Goal: Task Accomplishment & Management: Complete application form

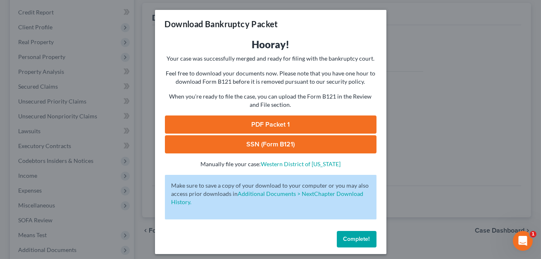
click at [361, 247] on div "Complete!" at bounding box center [270, 241] width 231 height 26
click at [359, 242] on span "Complete!" at bounding box center [356, 239] width 26 height 7
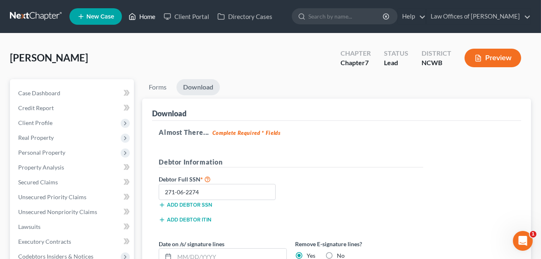
click at [148, 18] on link "Home" at bounding box center [141, 16] width 35 height 15
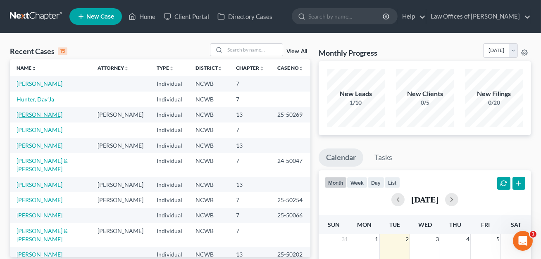
click at [30, 115] on link "[PERSON_NAME]" at bounding box center [40, 114] width 46 height 7
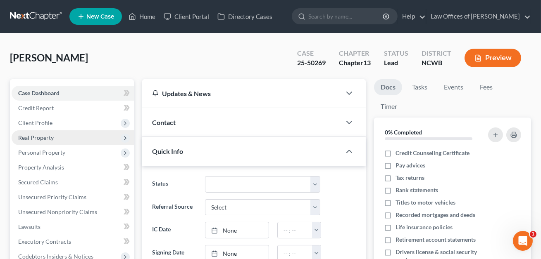
click at [47, 140] on span "Real Property" at bounding box center [36, 137] width 36 height 7
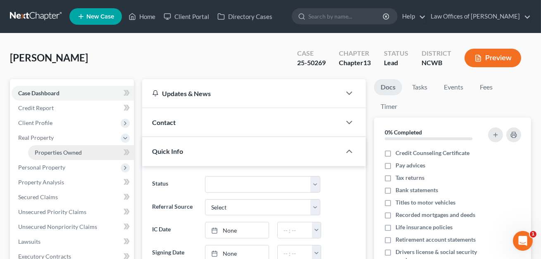
click at [50, 155] on link "Properties Owned" at bounding box center [81, 152] width 106 height 15
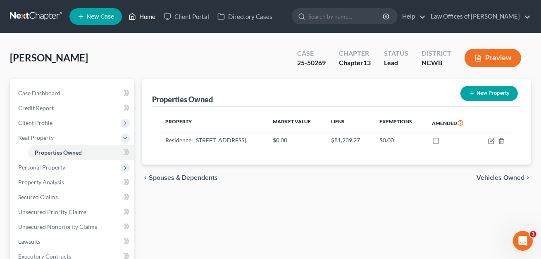
click at [148, 17] on link "Home" at bounding box center [141, 16] width 35 height 15
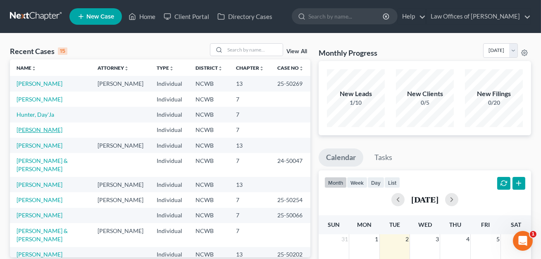
click at [44, 131] on link "[PERSON_NAME]" at bounding box center [40, 129] width 46 height 7
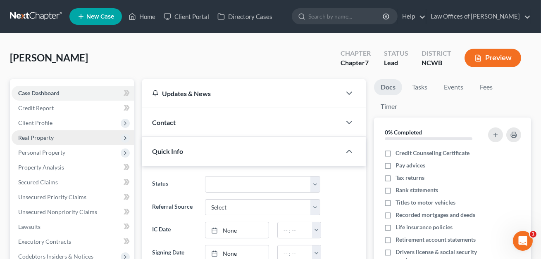
click at [42, 139] on span "Real Property" at bounding box center [36, 137] width 36 height 7
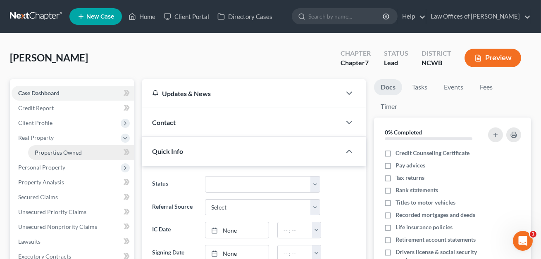
click at [49, 155] on span "Properties Owned" at bounding box center [58, 152] width 47 height 7
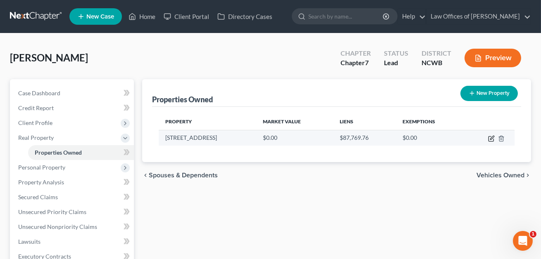
click at [489, 138] on icon "button" at bounding box center [491, 138] width 7 height 7
select select "28"
select select "98"
select select "3"
select select "5"
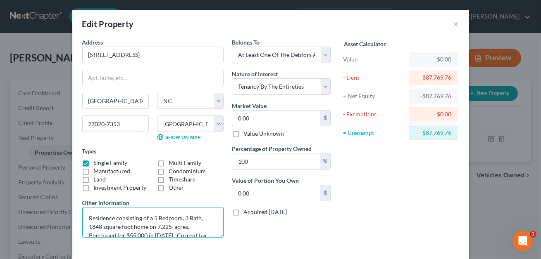
scroll to position [17, 0]
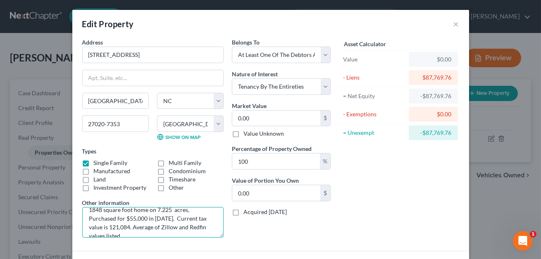
drag, startPoint x: 89, startPoint y: 216, endPoint x: 195, endPoint y: 235, distance: 107.0
click at [195, 235] on textarea "Residence consisting of a 5 Bedroom, 3 Bath, 1848 square foot home on 7.225 acr…" at bounding box center [152, 222] width 141 height 31
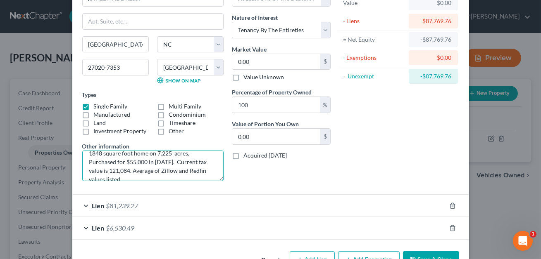
scroll to position [82, 0]
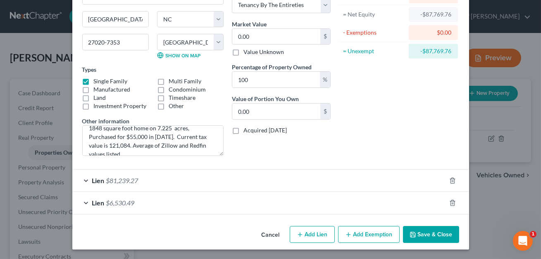
click at [422, 237] on button "Save & Close" at bounding box center [431, 234] width 56 height 17
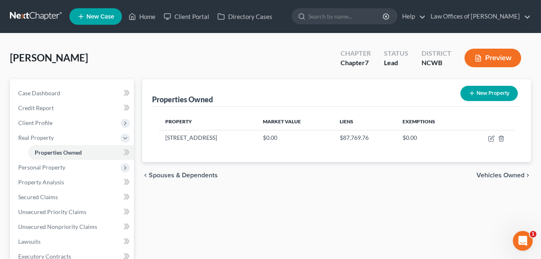
click at [381, 21] on div at bounding box center [345, 16] width 106 height 16
click at [149, 17] on link "Home" at bounding box center [141, 16] width 35 height 15
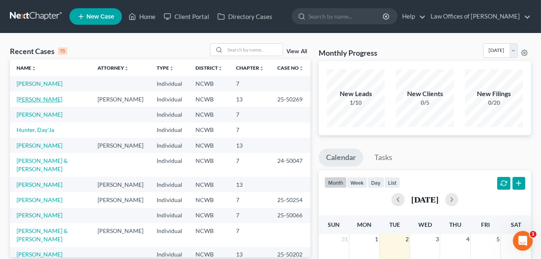
click at [43, 100] on link "[PERSON_NAME]" at bounding box center [40, 99] width 46 height 7
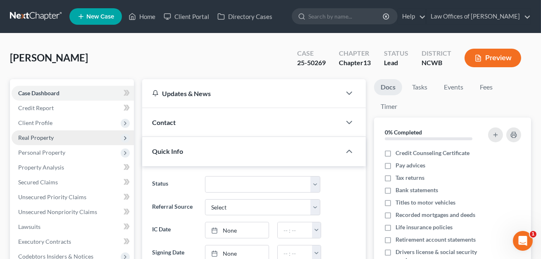
click at [34, 136] on span "Real Property" at bounding box center [36, 137] width 36 height 7
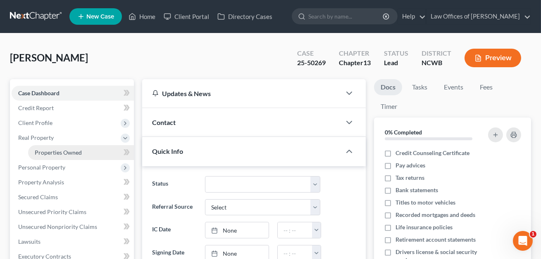
click at [45, 153] on span "Properties Owned" at bounding box center [58, 152] width 47 height 7
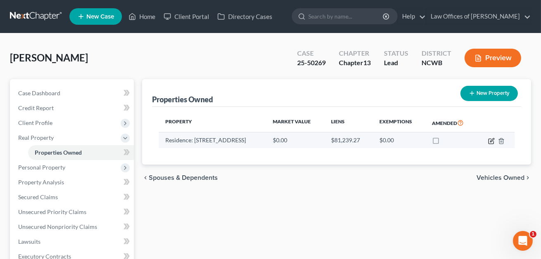
click at [492, 141] on icon "button" at bounding box center [491, 141] width 7 height 7
select select "28"
select select "98"
select select "3"
select select "5"
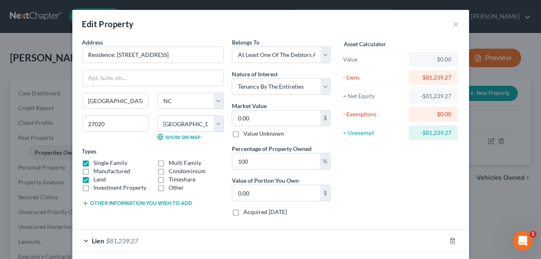
click at [139, 202] on button "Other information you wish to add" at bounding box center [137, 203] width 110 height 7
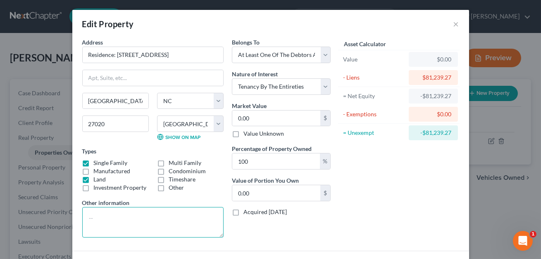
click at [121, 216] on textarea at bounding box center [152, 222] width 141 height 31
paste textarea "Residence consisting of a 5 Bedroom, 3 Bath, 1848 square foot home on 7.225 acr…"
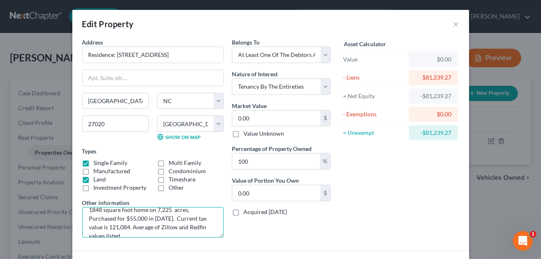
scroll to position [59, 0]
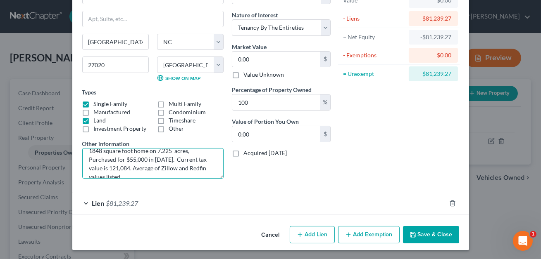
type textarea "Residence consisting of a 5 Bedroom, 3 Bath, 1848 square foot home on 7.225 acr…"
click at [425, 235] on button "Save & Close" at bounding box center [431, 234] width 56 height 17
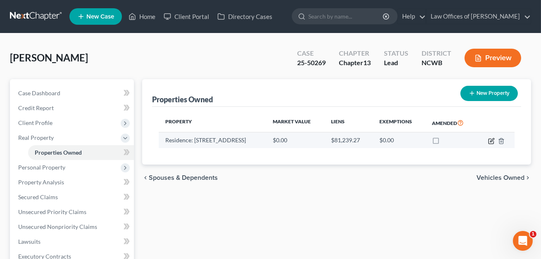
click at [489, 143] on icon "button" at bounding box center [490, 141] width 5 height 5
select select "28"
select select "98"
select select "3"
select select "5"
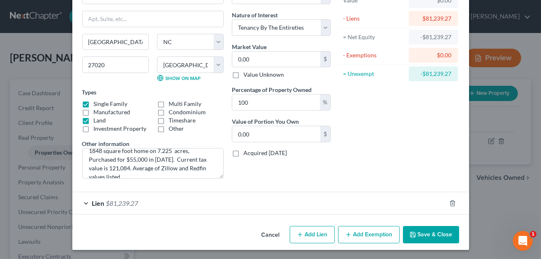
click at [314, 238] on button "Add Lien" at bounding box center [312, 234] width 45 height 17
select select "3"
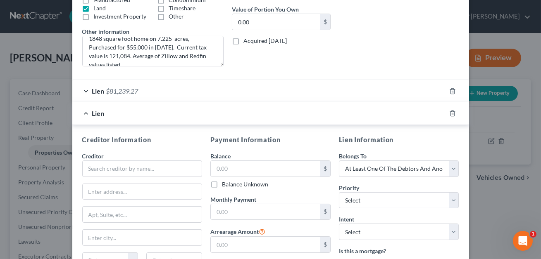
scroll to position [176, 0]
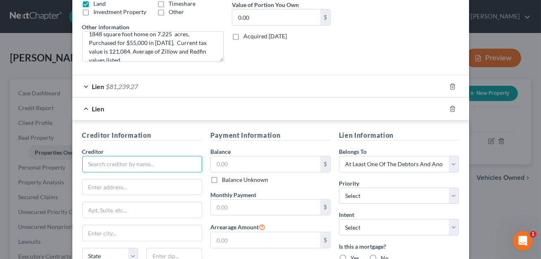
click at [181, 162] on input "text" at bounding box center [142, 164] width 120 height 17
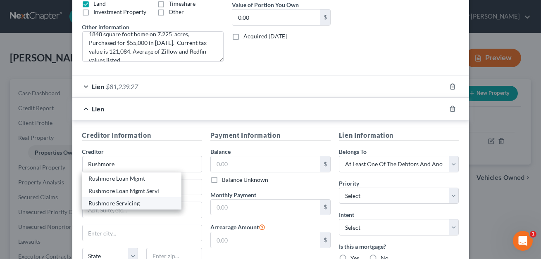
click at [135, 204] on div "Rushmore Servicing" at bounding box center [132, 204] width 86 height 8
type input "Rushmore Servicing"
type input "Attn: Bankruptcy"
type input "P.O. Box 619094"
type input "[GEOGRAPHIC_DATA]"
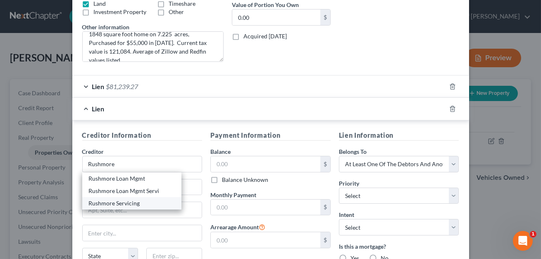
select select "45"
type input "75261-9741"
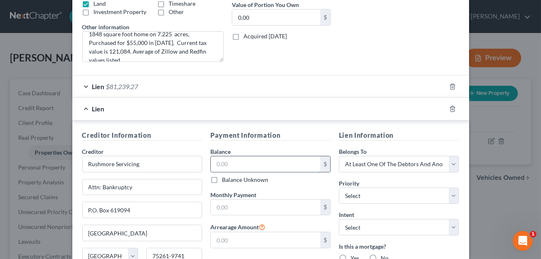
click at [223, 168] on input "text" at bounding box center [265, 165] width 109 height 16
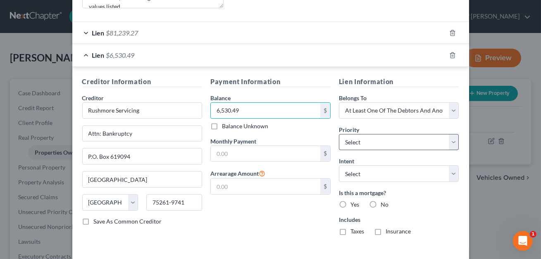
scroll to position [258, 0]
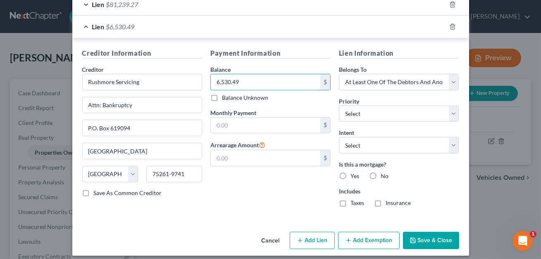
type input "6,530.49"
click at [432, 242] on button "Save & Close" at bounding box center [431, 240] width 56 height 17
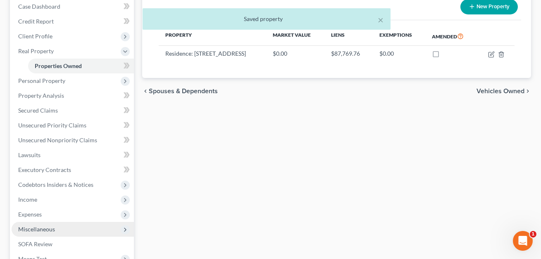
scroll to position [87, 0]
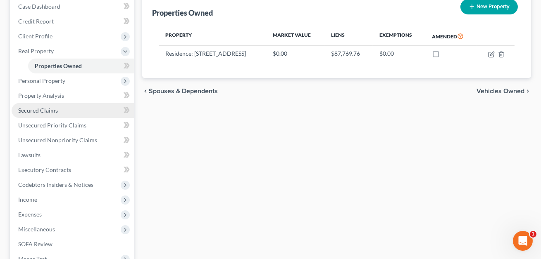
click at [43, 112] on span "Secured Claims" at bounding box center [38, 110] width 40 height 7
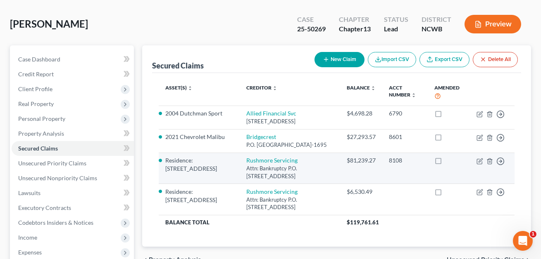
scroll to position [35, 0]
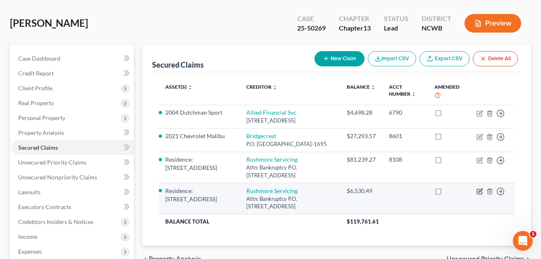
click at [480, 195] on icon "button" at bounding box center [479, 191] width 7 height 7
select select "45"
select select "3"
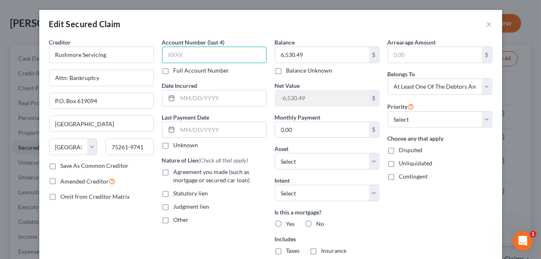
click at [187, 54] on input "text" at bounding box center [214, 55] width 105 height 17
type input "8108"
click at [193, 99] on input "text" at bounding box center [222, 98] width 88 height 16
click at [173, 218] on label "Other" at bounding box center [180, 220] width 15 height 8
click at [177, 218] on input "Other" at bounding box center [179, 218] width 5 height 5
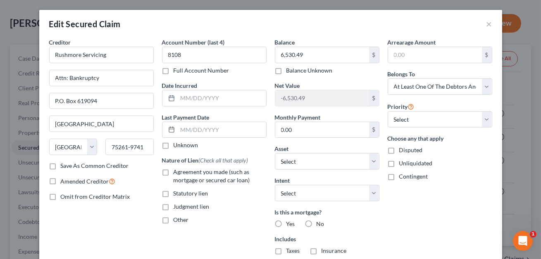
checkbox input "true"
click at [168, 241] on input "text" at bounding box center [214, 239] width 104 height 16
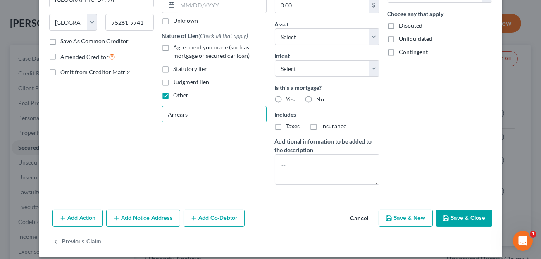
scroll to position [132, 0]
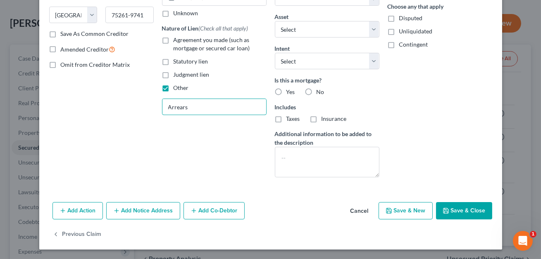
type input "Arrears"
click at [463, 211] on button "Save & Close" at bounding box center [464, 210] width 56 height 17
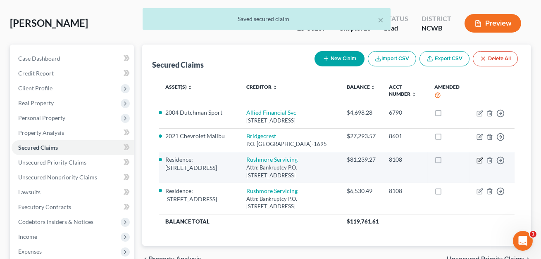
click at [480, 162] on icon "button" at bounding box center [480, 160] width 4 height 4
select select "45"
select select "0"
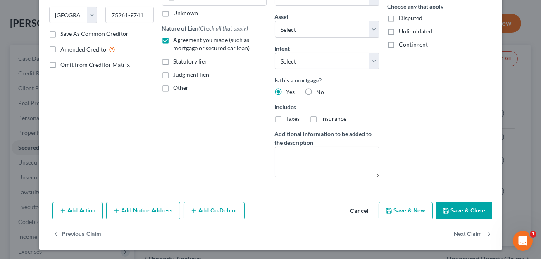
click at [479, 213] on button "Save & Close" at bounding box center [464, 210] width 56 height 17
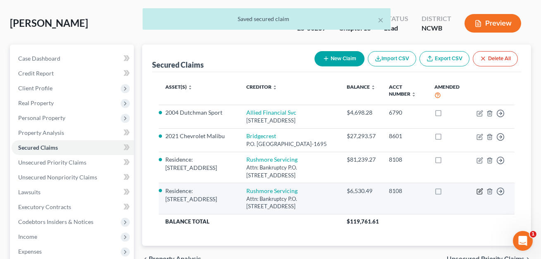
click at [478, 192] on icon "button" at bounding box center [480, 191] width 4 height 4
select select "45"
select select "3"
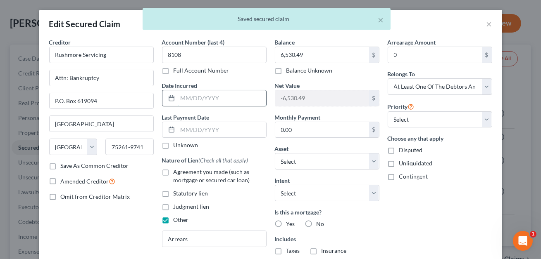
click at [220, 96] on input "text" at bounding box center [222, 98] width 88 height 16
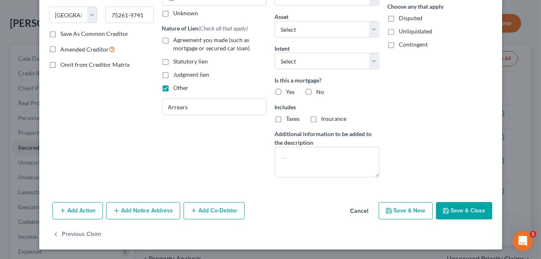
type input "2001"
click at [450, 208] on button "Save & Close" at bounding box center [464, 210] width 56 height 17
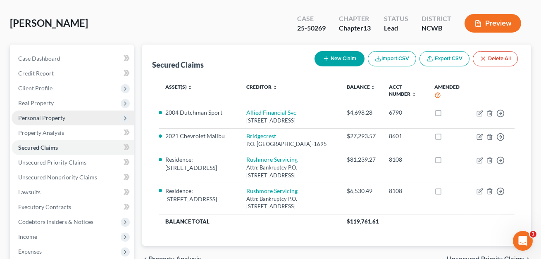
click at [43, 117] on span "Personal Property" at bounding box center [41, 117] width 47 height 7
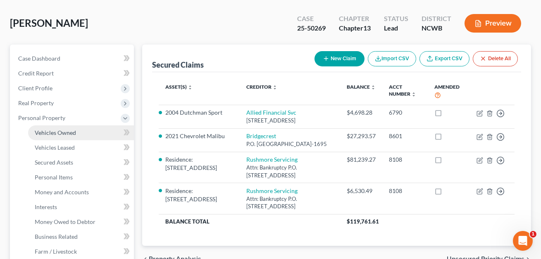
click at [47, 134] on span "Vehicles Owned" at bounding box center [55, 132] width 41 height 7
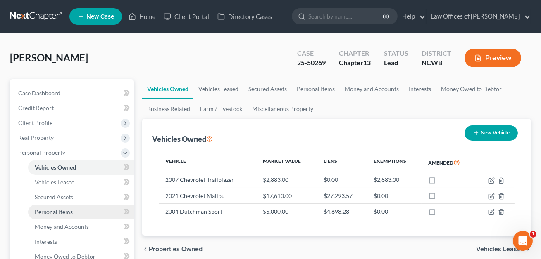
click at [51, 210] on span "Personal Items" at bounding box center [54, 212] width 38 height 7
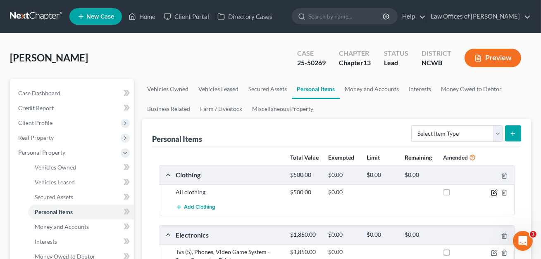
click at [494, 191] on icon "button" at bounding box center [494, 193] width 7 height 7
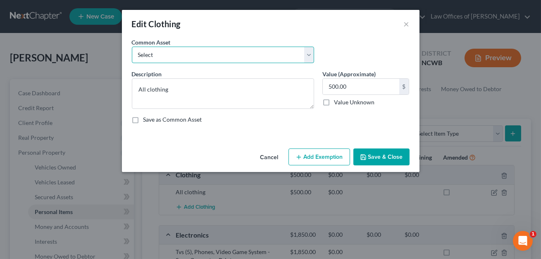
click at [200, 59] on select "Select All clothing All clothing and personal effects" at bounding box center [223, 55] width 182 height 17
select select "1"
type textarea "All clothing and personal effects"
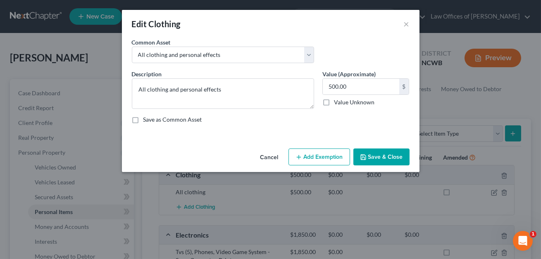
click at [388, 150] on button "Save & Close" at bounding box center [381, 157] width 56 height 17
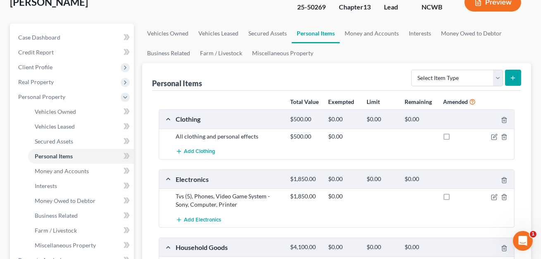
scroll to position [112, 0]
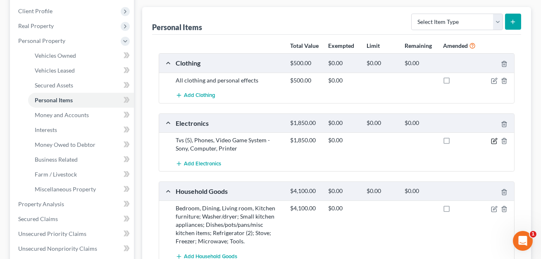
click at [496, 140] on icon "button" at bounding box center [494, 141] width 7 height 7
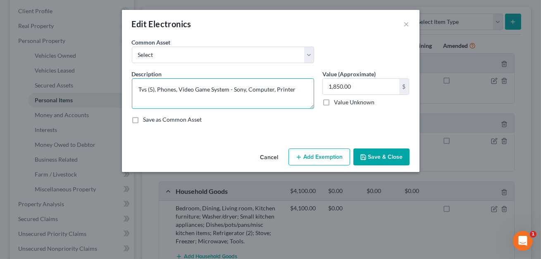
click at [296, 90] on textarea "Tvs (5), Phones, Video Game System - Sony, Computer, Printer" at bounding box center [223, 93] width 182 height 31
click at [262, 99] on textarea "Tvs (5), Phones, Video Game System - Sony, Computer, Printer. Jointly owned wit…" at bounding box center [223, 93] width 182 height 31
click at [218, 98] on textarea "Tvs (5), Phones, Video Game System - Sony, Computer, Printer. Jointly owned wit…" at bounding box center [223, 93] width 182 height 31
click at [205, 97] on textarea "Tvs (5), Phones, Video Game System - Sony, Computer, Printer. Jointly owned wit…" at bounding box center [223, 93] width 182 height 31
click at [144, 89] on textarea "Tvs (5), Phones, Video Game System - Sony, Computer, Printer. Jointly owned wit…" at bounding box center [223, 93] width 182 height 31
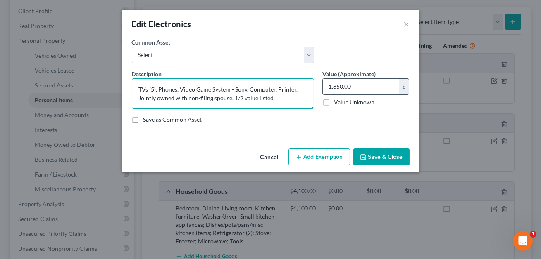
type textarea "TVs (5), Phones, Video Game System - Sony, Computer, Printer. Jointly owned wit…"
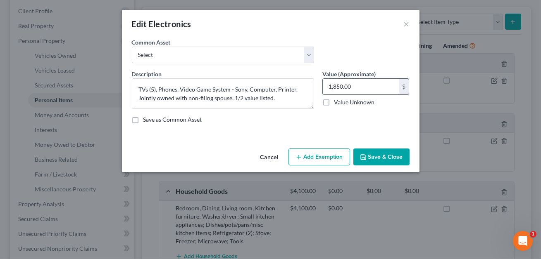
click at [355, 84] on input "1,850.00" at bounding box center [361, 87] width 76 height 16
type input "925.00"
click at [326, 146] on div "Cancel Add Exemption Save & Close" at bounding box center [270, 158] width 297 height 27
click at [320, 153] on button "Add Exemption" at bounding box center [319, 157] width 62 height 17
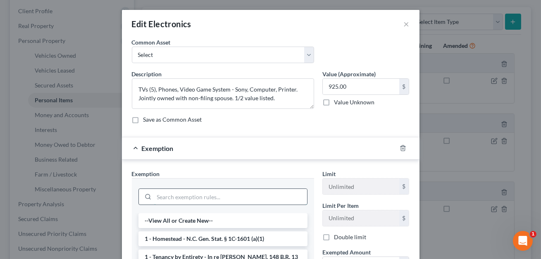
click at [230, 196] on input "search" at bounding box center [230, 197] width 153 height 16
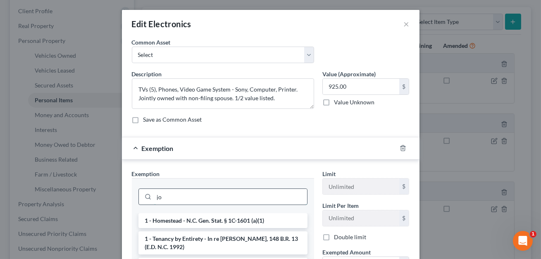
type input "j"
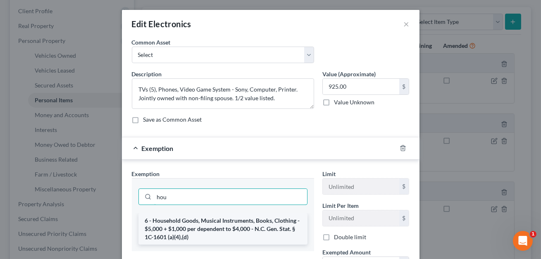
type input "hou"
click at [228, 223] on li "6 - Household Goods, Musical Instruments, Books, Clothing - $5,000 + $1,000 per…" at bounding box center [222, 229] width 169 height 31
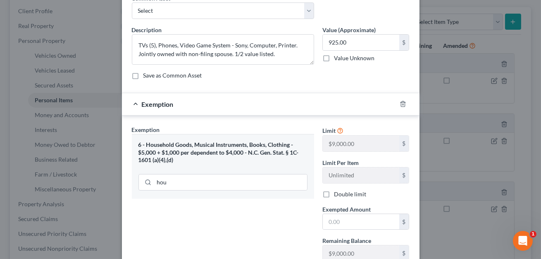
scroll to position [54, 0]
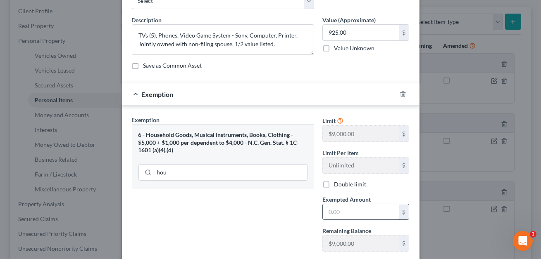
click at [335, 211] on input "text" at bounding box center [361, 212] width 76 height 16
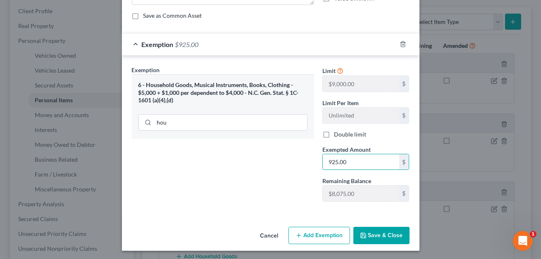
type input "925.00"
click at [385, 231] on button "Save & Close" at bounding box center [381, 235] width 56 height 17
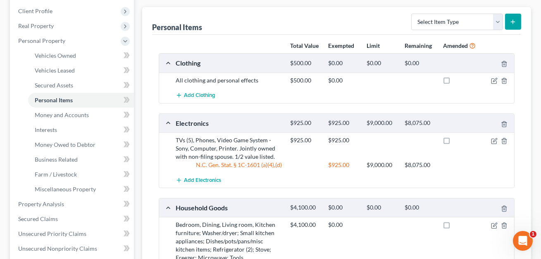
click at [497, 80] on div at bounding box center [496, 80] width 38 height 8
click at [495, 80] on icon "button" at bounding box center [495, 80] width 4 height 4
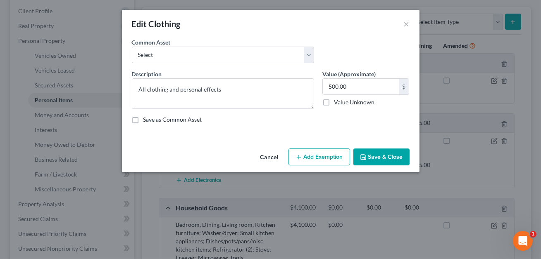
click at [306, 154] on button "Add Exemption" at bounding box center [319, 157] width 62 height 17
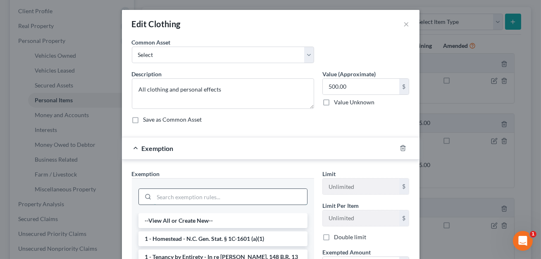
click at [192, 193] on input "search" at bounding box center [230, 197] width 153 height 16
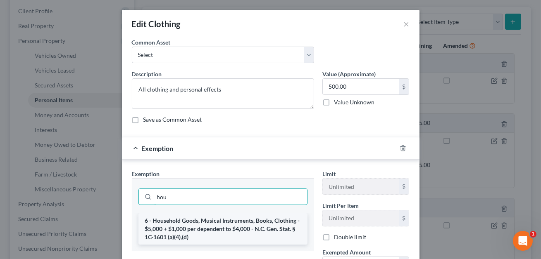
type input "hou"
click at [192, 233] on li "6 - Household Goods, Musical Instruments, Books, Clothing - $5,000 + $1,000 per…" at bounding box center [222, 229] width 169 height 31
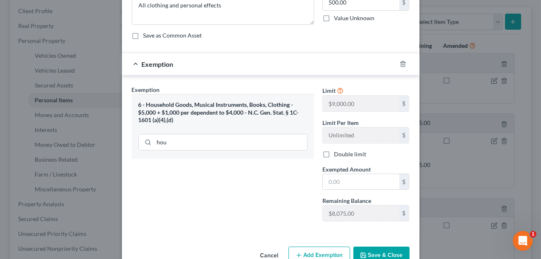
scroll to position [92, 0]
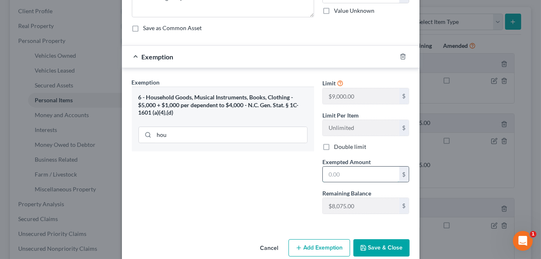
click at [336, 175] on input "text" at bounding box center [361, 175] width 76 height 16
type input "500.00"
click at [377, 248] on button "Save & Close" at bounding box center [381, 248] width 56 height 17
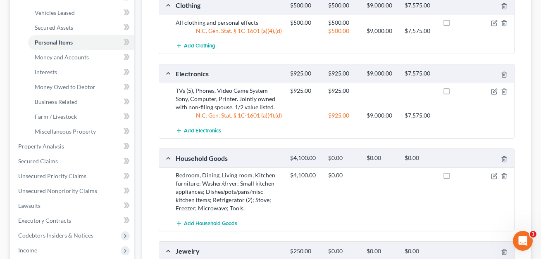
scroll to position [175, 0]
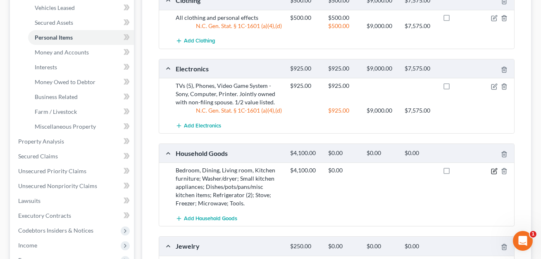
click at [495, 170] on icon "button" at bounding box center [495, 171] width 4 height 4
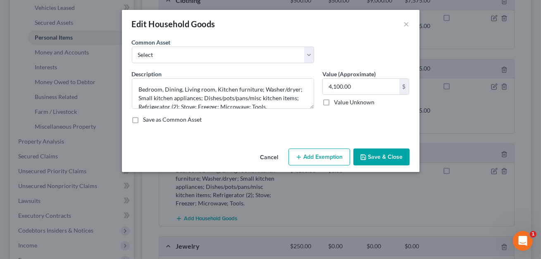
click at [271, 155] on button "Cancel" at bounding box center [269, 158] width 31 height 17
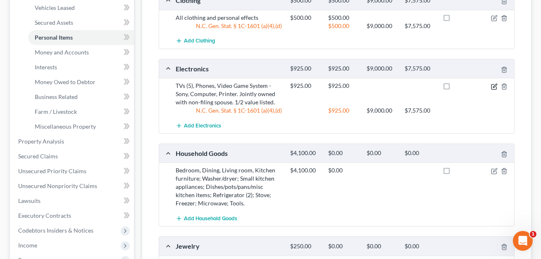
click at [495, 84] on icon "button" at bounding box center [494, 86] width 7 height 7
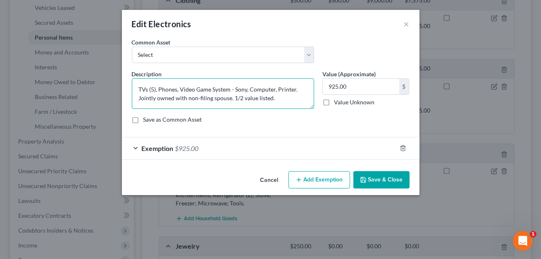
drag, startPoint x: 274, startPoint y: 98, endPoint x: 135, endPoint y: 98, distance: 139.2
click at [135, 98] on textarea "TVs (5), Phones, Video Game System - Sony, Computer, Printer. Jointly owned wit…" at bounding box center [223, 93] width 182 height 31
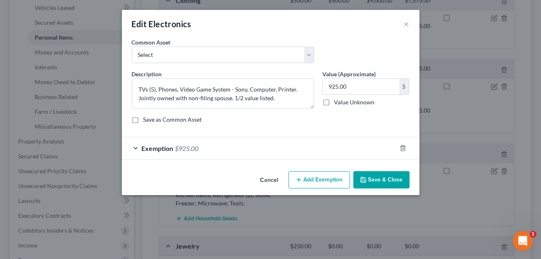
click at [376, 182] on button "Save & Close" at bounding box center [381, 179] width 56 height 17
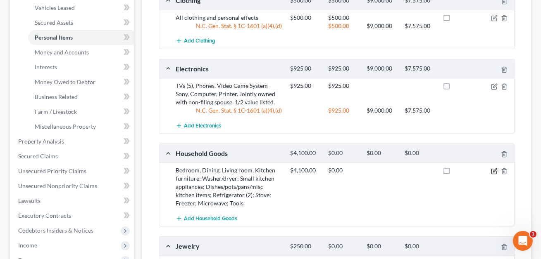
click at [494, 170] on icon "button" at bounding box center [495, 171] width 4 height 4
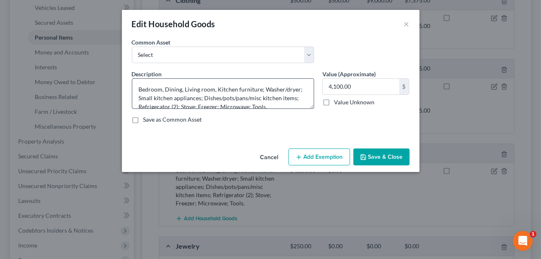
scroll to position [8, 0]
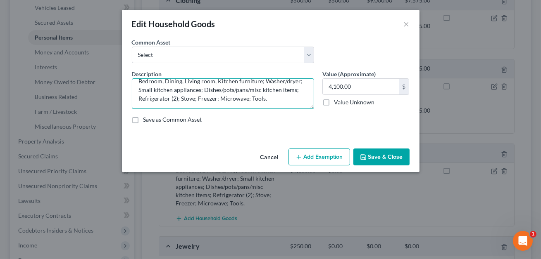
click at [263, 99] on textarea "Bedroom, Dining, Living room, Kitchen furniture; Washer/dryer; Small kitchen ap…" at bounding box center [223, 93] width 182 height 31
paste textarea "Jointly owned with non-filing spouse. 1/2 value listed."
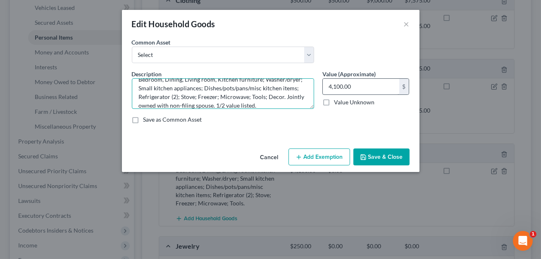
type textarea "Bedroom, Dining, Living room, Kitchen furniture; Washer/dryer; Small kitchen ap…"
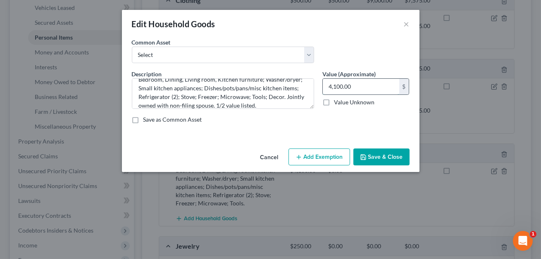
click at [353, 86] on input "4,100.00" at bounding box center [361, 87] width 76 height 16
type input "2,050.00"
click at [322, 156] on button "Add Exemption" at bounding box center [319, 157] width 62 height 17
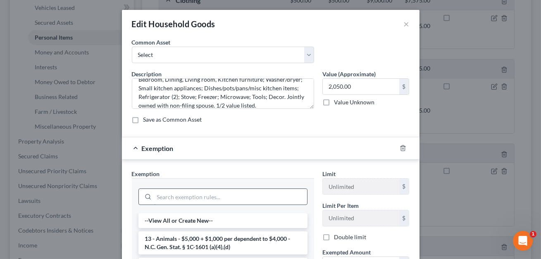
click at [230, 202] on input "search" at bounding box center [230, 197] width 153 height 16
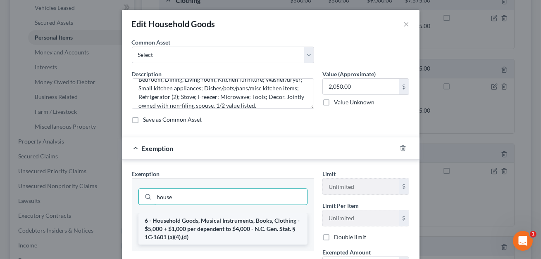
type input "house"
click at [212, 224] on li "6 - Household Goods, Musical Instruments, Books, Clothing - $5,000 + $1,000 per…" at bounding box center [222, 229] width 169 height 31
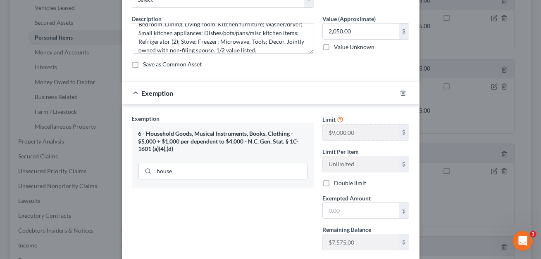
scroll to position [91, 0]
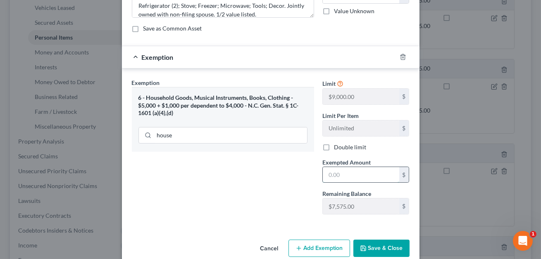
click at [334, 170] on input "text" at bounding box center [361, 175] width 76 height 16
type input "2,050.00"
click at [377, 250] on button "Save & Close" at bounding box center [381, 248] width 56 height 17
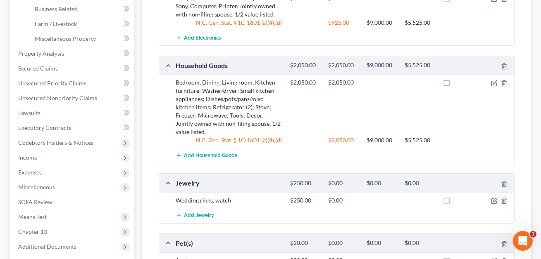
scroll to position [335, 0]
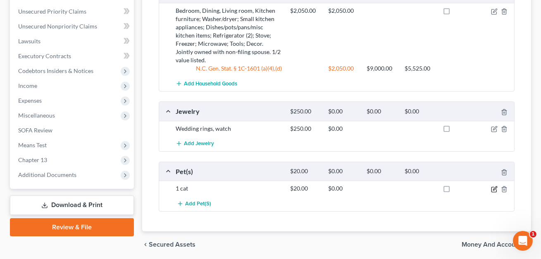
click at [494, 189] on icon "button" at bounding box center [494, 189] width 7 height 7
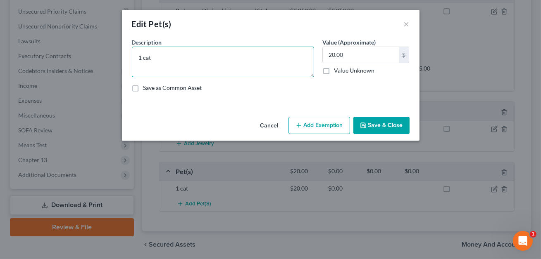
click at [186, 59] on textarea "1 cat" at bounding box center [223, 62] width 182 height 31
paste textarea "Jointly owned with non-filing spouse. 1/2 value listed."
type textarea "1 cat. Jointly owned with non-filing spouse. 1/2 value listed."
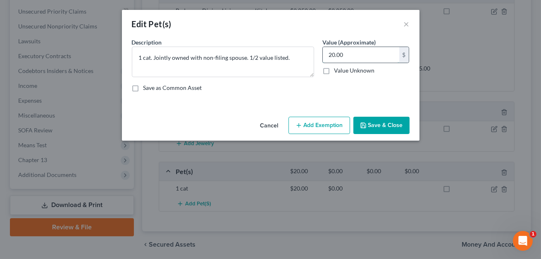
click at [347, 56] on input "20.00" at bounding box center [361, 55] width 76 height 16
type input "10.00"
click at [320, 126] on button "Add Exemption" at bounding box center [319, 125] width 62 height 17
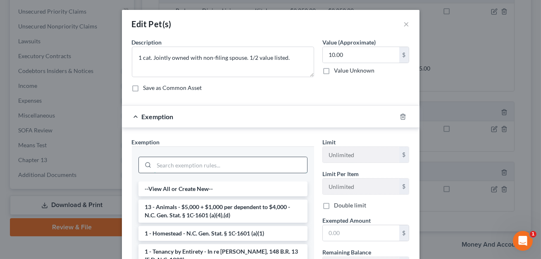
click at [241, 170] on input "search" at bounding box center [230, 165] width 153 height 16
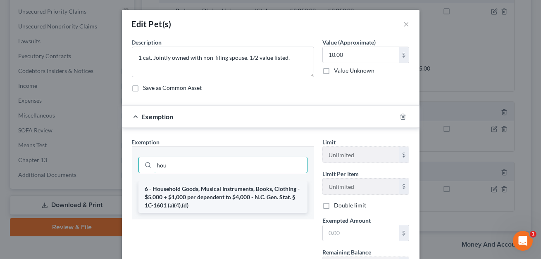
type input "hou"
click at [201, 193] on li "6 - Household Goods, Musical Instruments, Books, Clothing - $5,000 + $1,000 per…" at bounding box center [222, 197] width 169 height 31
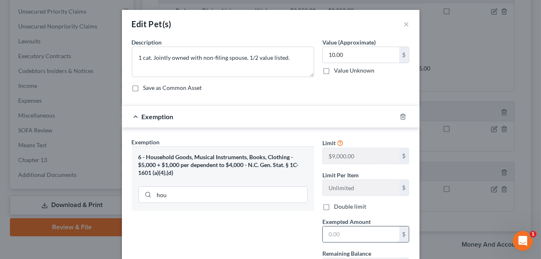
click at [329, 235] on input "text" at bounding box center [361, 235] width 76 height 16
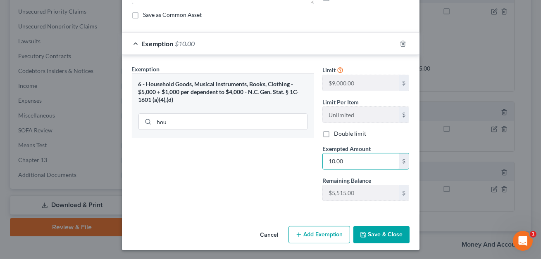
type input "10.00"
click at [386, 226] on button "Save & Close" at bounding box center [381, 234] width 56 height 17
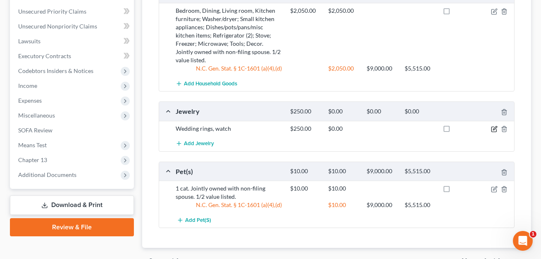
click at [494, 128] on icon "button" at bounding box center [495, 128] width 4 height 4
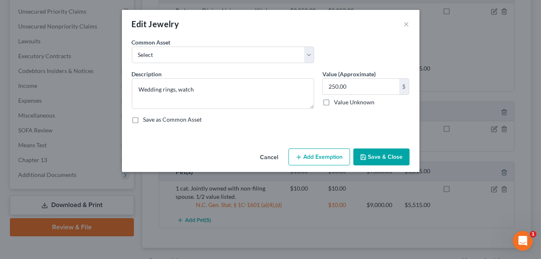
click at [313, 153] on button "Add Exemption" at bounding box center [319, 157] width 62 height 17
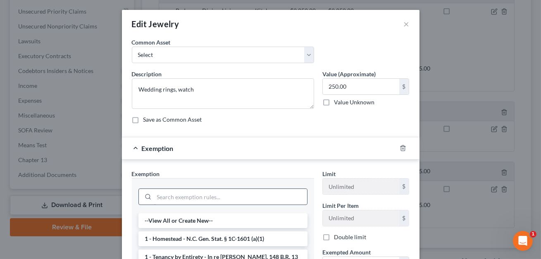
click at [201, 195] on input "search" at bounding box center [230, 197] width 153 height 16
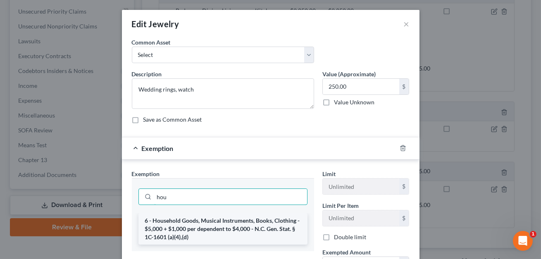
type input "hou"
click at [204, 224] on li "6 - Household Goods, Musical Instruments, Books, Clothing - $5,000 + $1,000 per…" at bounding box center [222, 229] width 169 height 31
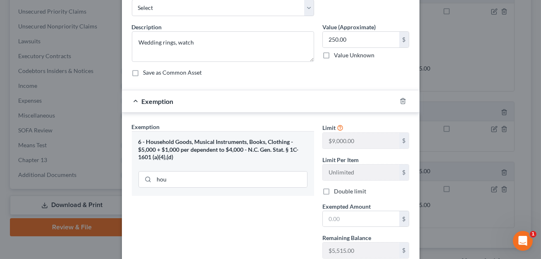
scroll to position [58, 0]
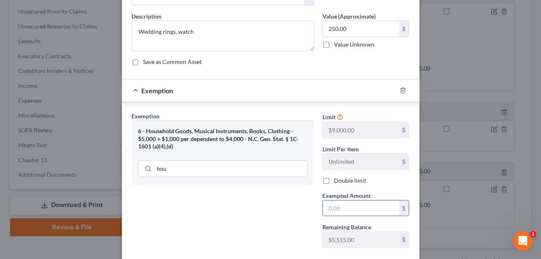
click at [325, 208] on input "text" at bounding box center [361, 209] width 76 height 16
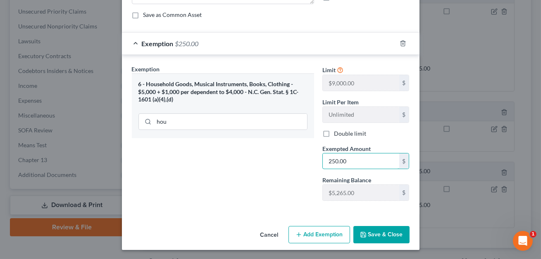
type input "250.00"
click at [388, 232] on button "Save & Close" at bounding box center [381, 234] width 56 height 17
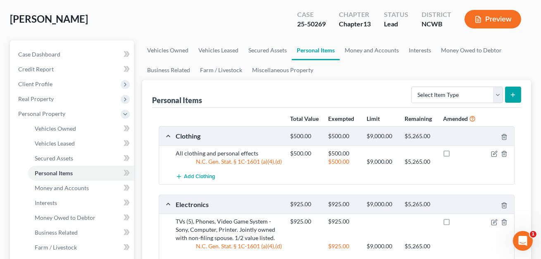
scroll to position [74, 0]
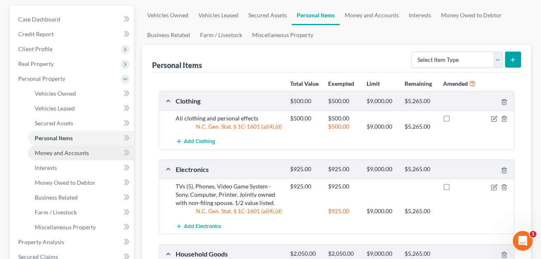
click at [76, 155] on span "Money and Accounts" at bounding box center [62, 153] width 54 height 7
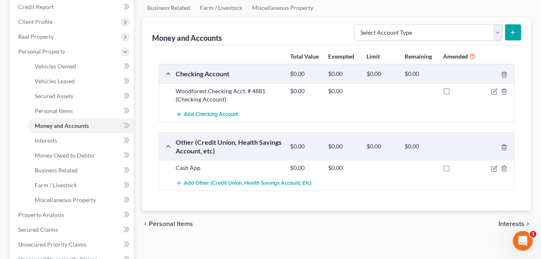
scroll to position [103, 0]
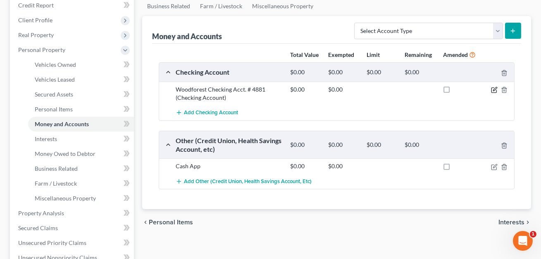
click at [494, 90] on icon "button" at bounding box center [495, 89] width 4 height 4
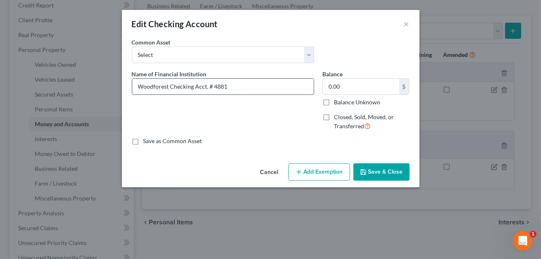
click at [226, 86] on input "Woodforest Checking Acct. # 4881" at bounding box center [222, 87] width 181 height 16
paste input "Jointly owned with non-filing spouse. 1/2 value listed."
type input "Woodforest Checking Acct. # 4881. Jointly owned with non-filing spouse. 1/2 val…"
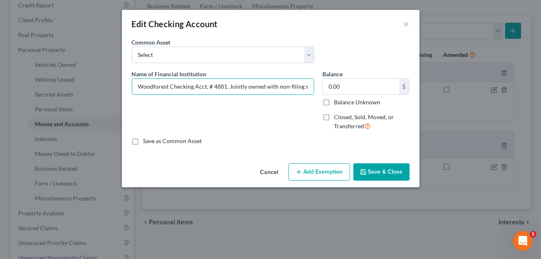
click at [385, 173] on button "Save & Close" at bounding box center [381, 172] width 56 height 17
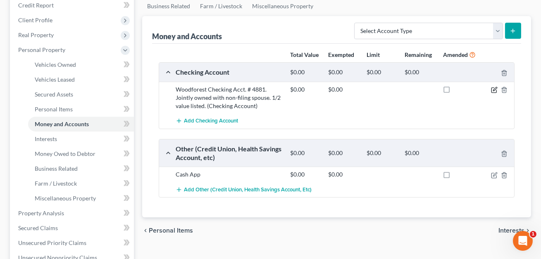
click at [496, 89] on icon "button" at bounding box center [493, 90] width 5 height 5
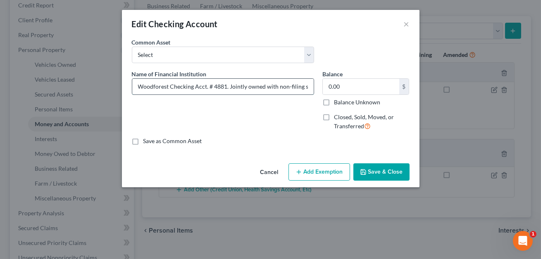
click at [306, 87] on input "Woodforest Checking Acct. # 4881. Jointly owned with non-filing spouse. 1/2 val…" at bounding box center [222, 87] width 181 height 16
click at [308, 88] on input "Woodforest Checking Acct. # 4881. Jointly owned with non-filing spouse. 1/2 val…" at bounding box center [222, 87] width 181 height 16
type input "Woodforest Checking Acct. # 4881. Jointly owned with non-filing spouse. 1/2 val…"
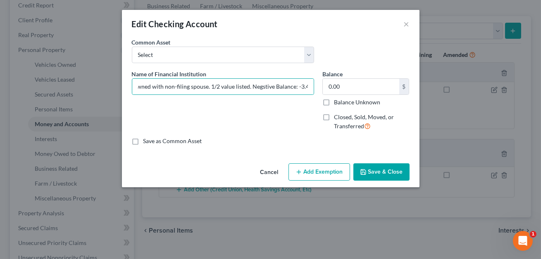
click at [385, 171] on button "Save & Close" at bounding box center [381, 172] width 56 height 17
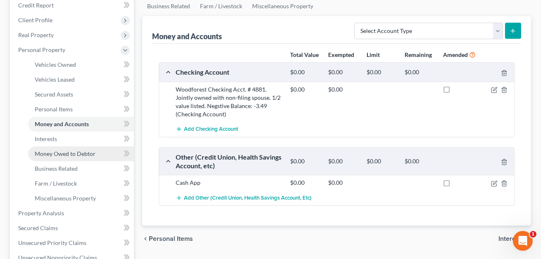
click at [51, 151] on span "Money Owed to Debtor" at bounding box center [65, 153] width 61 height 7
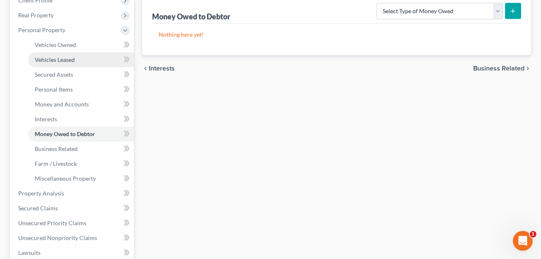
scroll to position [137, 0]
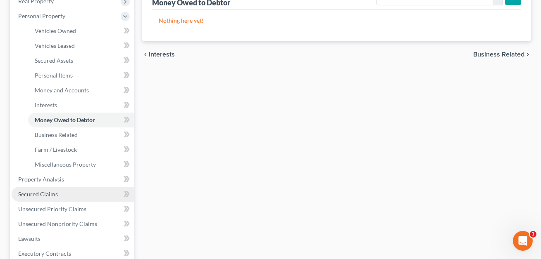
click at [48, 191] on span "Secured Claims" at bounding box center [38, 194] width 40 height 7
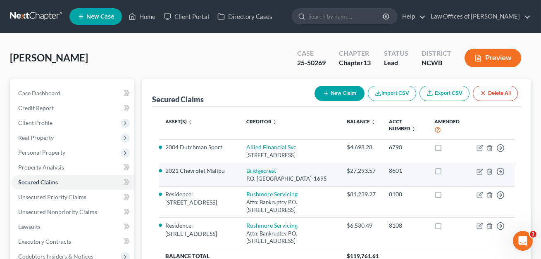
scroll to position [121, 0]
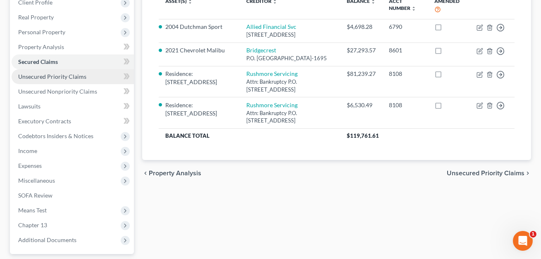
click at [61, 77] on span "Unsecured Priority Claims" at bounding box center [52, 76] width 68 height 7
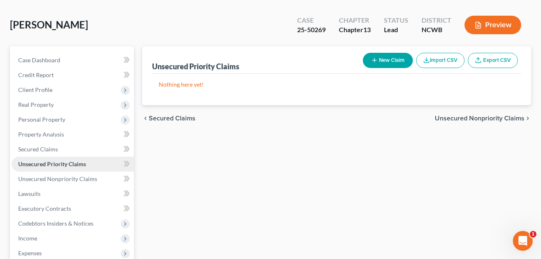
scroll to position [60, 0]
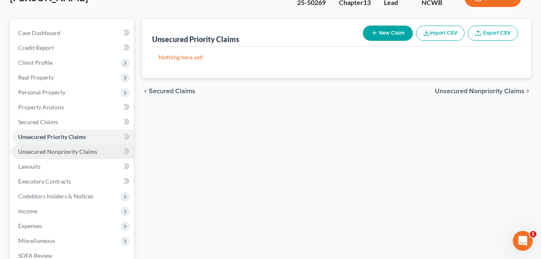
click at [73, 151] on span "Unsecured Nonpriority Claims" at bounding box center [57, 151] width 79 height 7
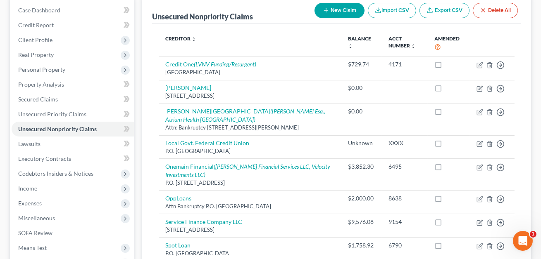
scroll to position [122, 0]
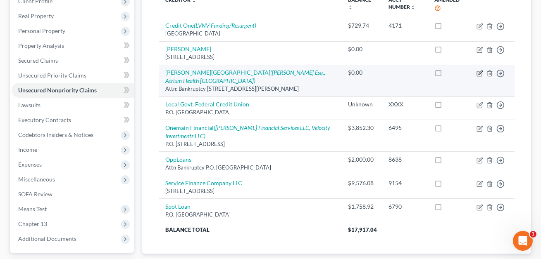
click at [480, 73] on icon "button" at bounding box center [480, 73] width 4 height 4
select select "28"
select select "14"
select select "3"
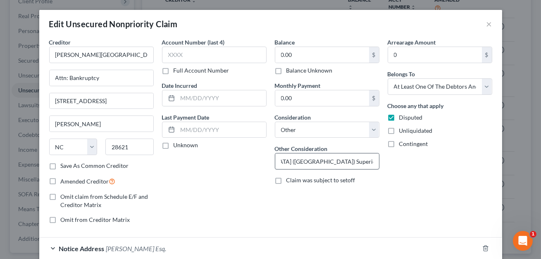
scroll to position [0, 404]
click at [333, 161] on input "Medical Services. Old judgment: [PERSON_NAME][GEOGRAPHIC_DATA] v. [PERSON_NAME]…" at bounding box center [327, 162] width 104 height 16
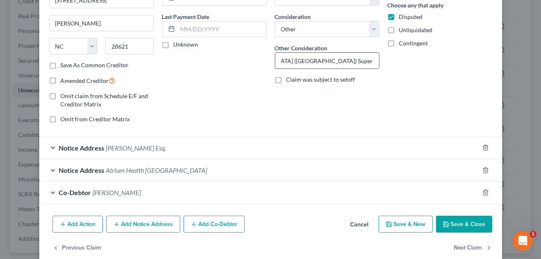
scroll to position [114, 0]
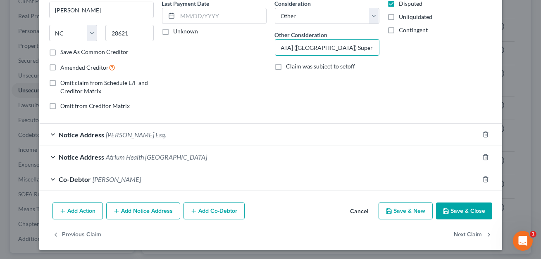
type input "Medical Services. Old judgment: [PERSON_NAME][GEOGRAPHIC_DATA] v. [PERSON_NAME]…"
click at [457, 213] on button "Save & Close" at bounding box center [464, 211] width 56 height 17
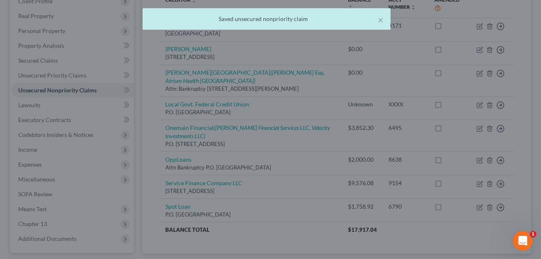
scroll to position [0, 0]
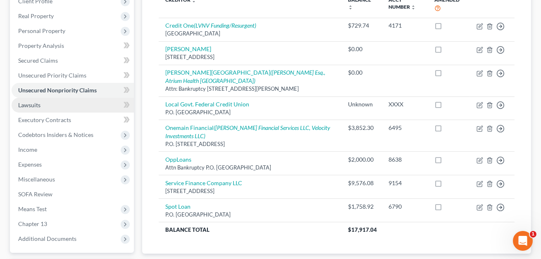
click at [34, 106] on span "Lawsuits" at bounding box center [29, 105] width 22 height 7
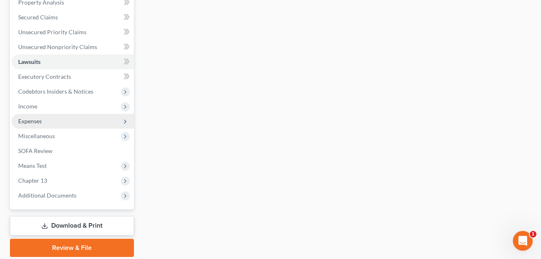
scroll to position [179, 0]
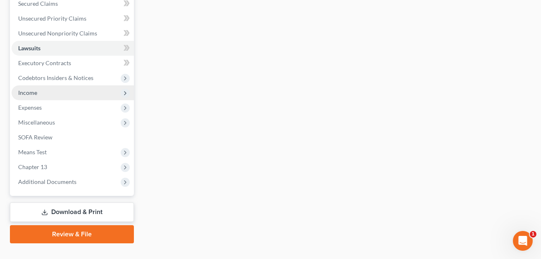
click at [38, 93] on span "Income" at bounding box center [73, 93] width 122 height 15
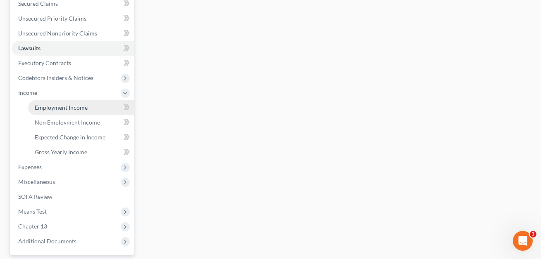
click at [47, 104] on span "Employment Income" at bounding box center [61, 107] width 53 height 7
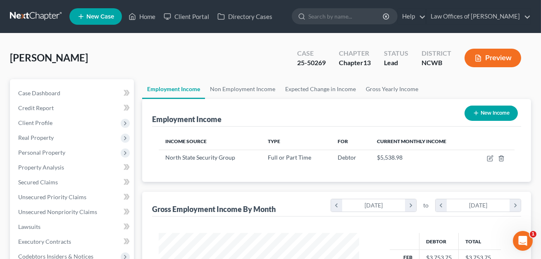
scroll to position [148, 217]
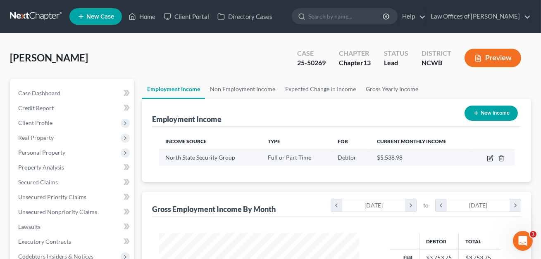
click at [491, 157] on icon "button" at bounding box center [491, 158] width 4 height 4
select select "0"
select select "28"
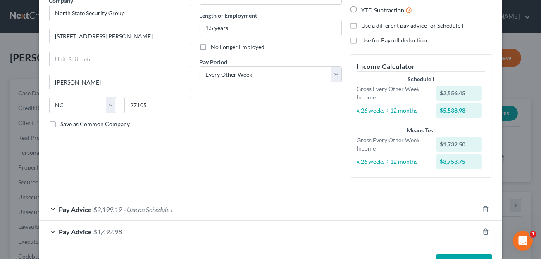
scroll to position [102, 0]
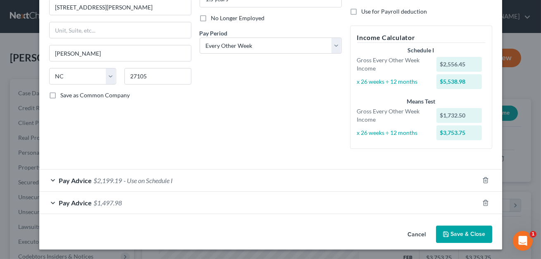
click at [231, 178] on div "Pay Advice $2,199.19 - Use on Schedule I" at bounding box center [258, 181] width 439 height 22
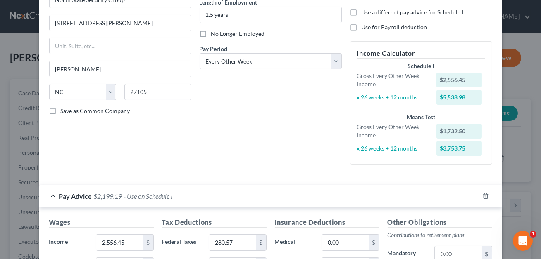
scroll to position [78, 0]
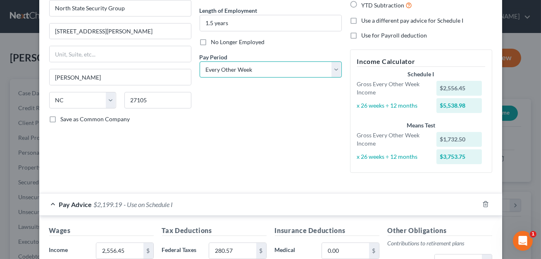
click at [248, 71] on select "Select Monthly Twice Monthly Every Other Week Weekly" at bounding box center [271, 70] width 142 height 17
select select "0"
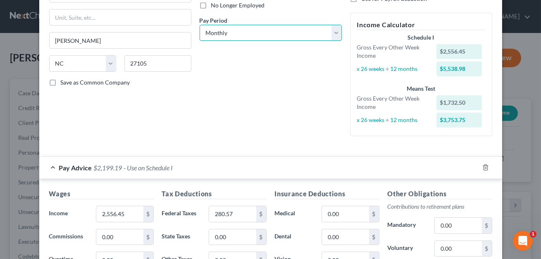
scroll to position [162, 0]
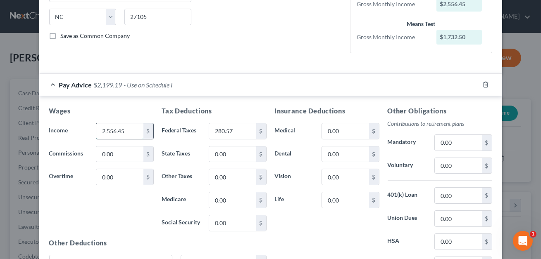
click at [135, 134] on input "2,556.45" at bounding box center [119, 132] width 47 height 16
type input "3,972.37"
click at [229, 134] on input "280.57" at bounding box center [232, 132] width 47 height 16
type input "435.97"
click at [458, 164] on input "0.00" at bounding box center [458, 166] width 47 height 16
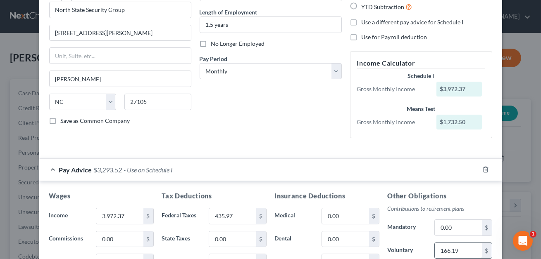
scroll to position [268, 0]
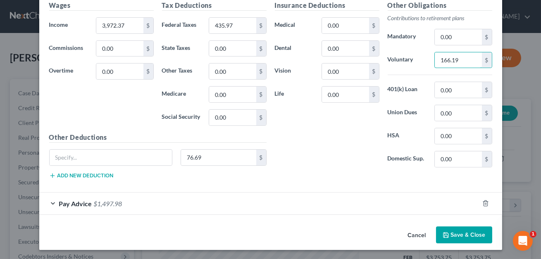
type input "166.19"
click at [354, 207] on div "Pay Advice $1,497.98" at bounding box center [258, 204] width 439 height 22
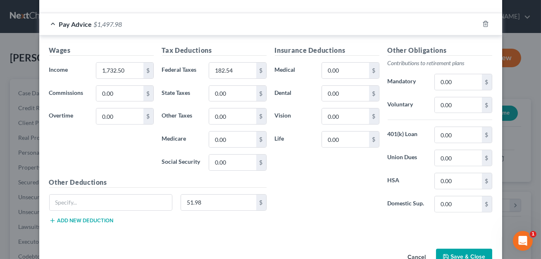
scroll to position [447, 0]
click at [217, 199] on input "51.98" at bounding box center [218, 203] width 75 height 16
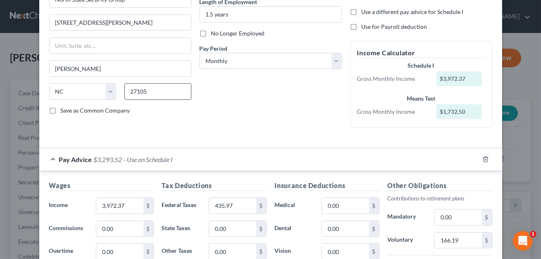
scroll to position [88, 0]
click at [126, 202] on input "3,972.37" at bounding box center [119, 205] width 47 height 16
type input "3,717.42"
click at [242, 200] on input "435.97" at bounding box center [232, 205] width 47 height 16
click at [340, 201] on input "0.00" at bounding box center [345, 205] width 47 height 16
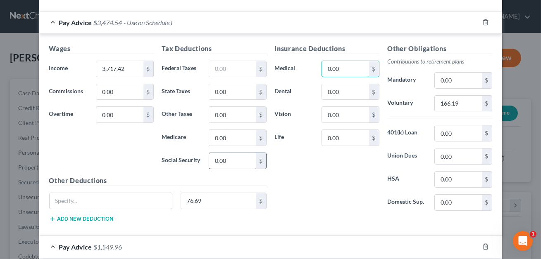
scroll to position [366, 0]
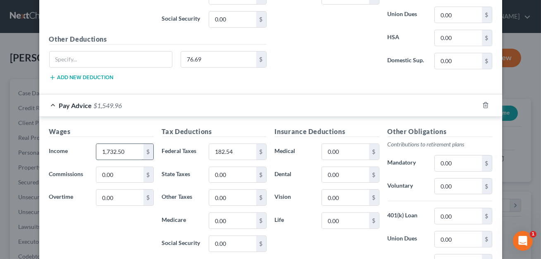
click at [136, 149] on input "1,732.50" at bounding box center [119, 152] width 47 height 16
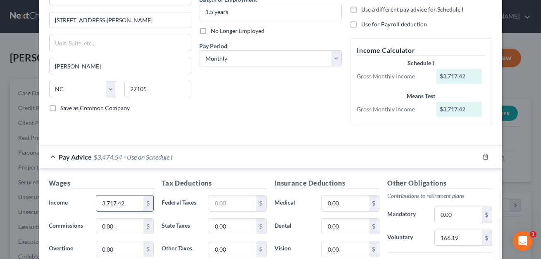
scroll to position [91, 0]
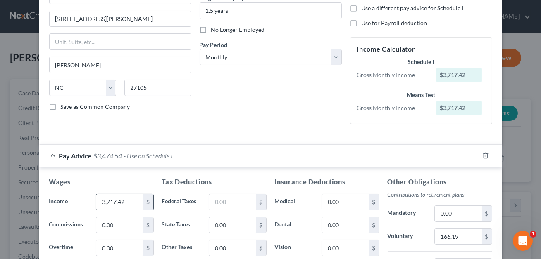
type input "3,717.42"
click at [130, 203] on input "3,717.42" at bounding box center [119, 203] width 47 height 16
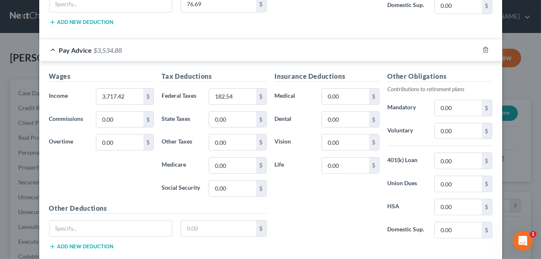
scroll to position [469, 0]
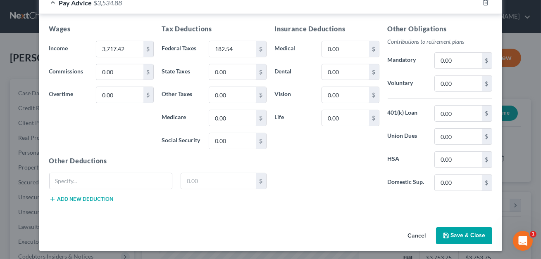
type input "3,972.37"
click at [477, 233] on button "Save & Close" at bounding box center [464, 236] width 56 height 17
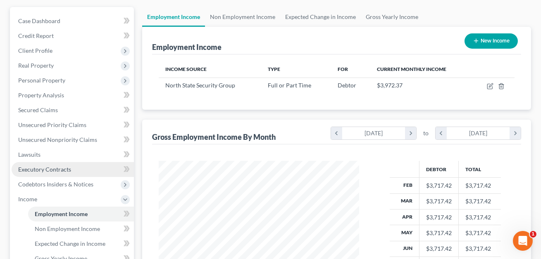
scroll to position [114, 0]
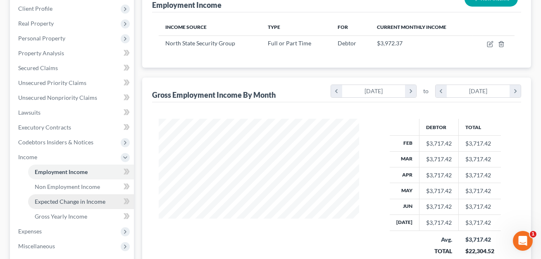
click at [71, 202] on span "Expected Change in Income" at bounding box center [70, 201] width 71 height 7
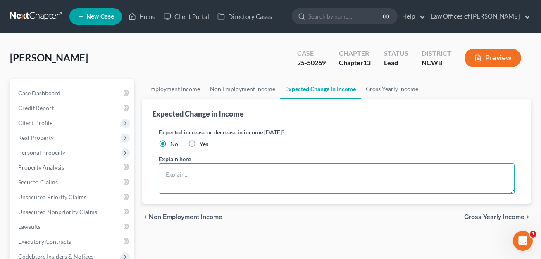
click at [179, 171] on textarea at bounding box center [337, 179] width 356 height 31
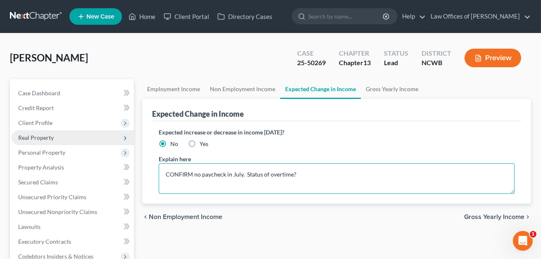
type textarea "CONFIRM no paycheck in July. Status of overtime?"
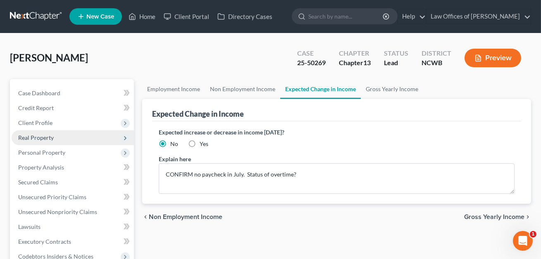
click at [46, 135] on span "Real Property" at bounding box center [36, 137] width 36 height 7
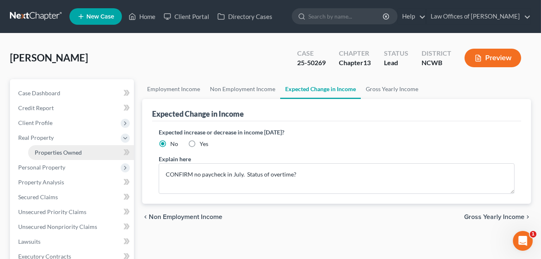
click at [53, 152] on span "Properties Owned" at bounding box center [58, 152] width 47 height 7
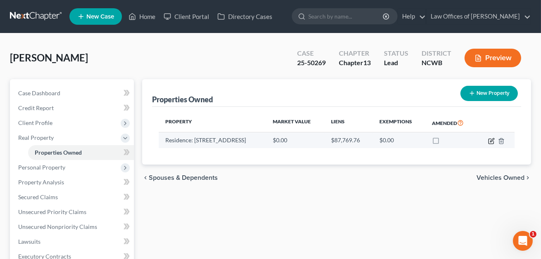
click at [492, 141] on icon "button" at bounding box center [491, 141] width 7 height 7
select select "28"
select select "98"
select select "3"
select select "5"
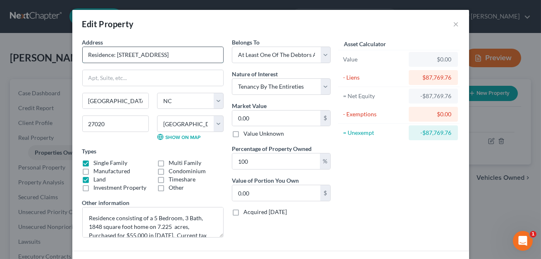
drag, startPoint x: 172, startPoint y: 55, endPoint x: 117, endPoint y: 54, distance: 54.9
click at [117, 54] on input "Residence: [STREET_ADDRESS]" at bounding box center [153, 55] width 140 height 16
click at [253, 119] on input "0.00" at bounding box center [276, 119] width 88 height 16
drag, startPoint x: 253, startPoint y: 119, endPoint x: 237, endPoint y: 119, distance: 15.7
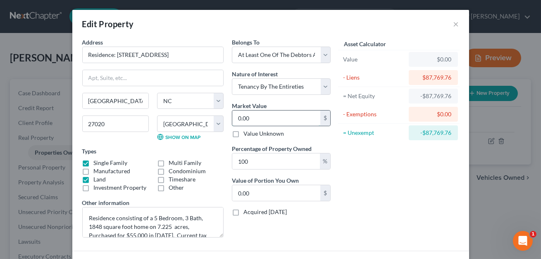
click at [237, 119] on input "0.00" at bounding box center [276, 119] width 88 height 16
type input "2"
type input "2.00"
type input "23"
type input "23.00"
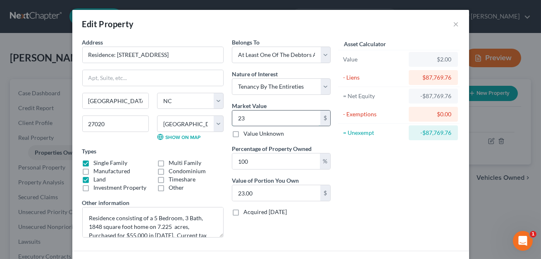
type input "232"
type input "232.00"
type input "2326"
type input "2,326.00"
type input "2,3266"
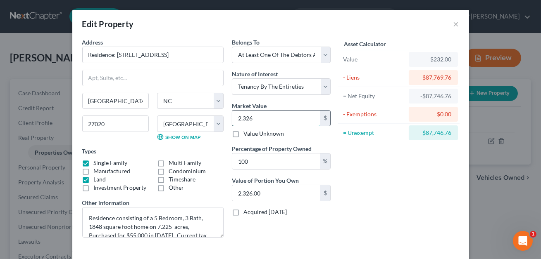
type input "23,266.00"
type input "23,2665"
type input "232,665.00"
click at [245, 162] on input "100" at bounding box center [276, 162] width 88 height 16
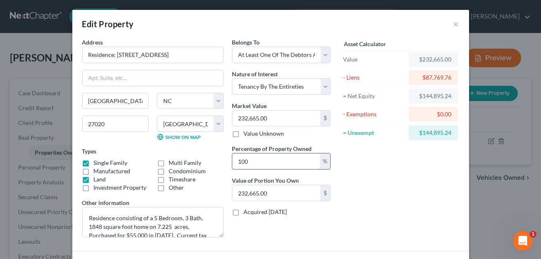
type input "10"
type input "23,266.50"
type input "0"
type input "50"
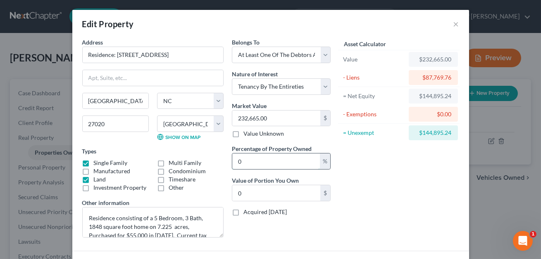
type input "116,332.50"
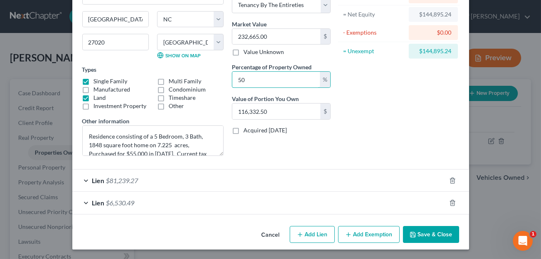
type input "50"
click at [356, 235] on button "Add Exemption" at bounding box center [369, 234] width 62 height 17
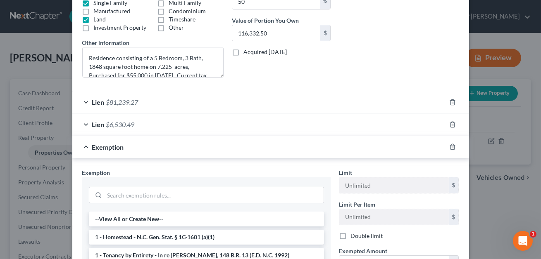
scroll to position [205, 0]
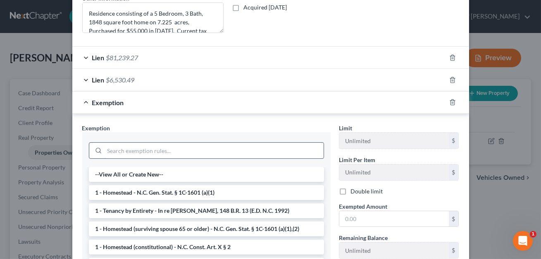
click at [198, 152] on input "search" at bounding box center [214, 151] width 219 height 16
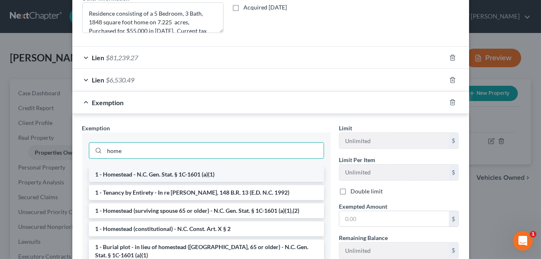
type input "home"
click at [201, 171] on li "1 - Homestead - N.C. Gen. Stat. § 1C-1601 (a)(1)" at bounding box center [206, 174] width 235 height 15
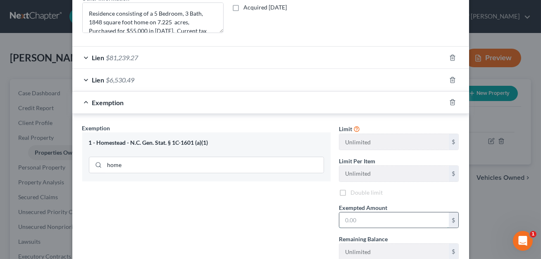
click at [346, 218] on input "text" at bounding box center [393, 221] width 109 height 16
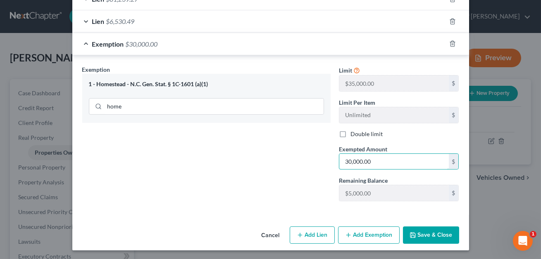
type input "30,000.00"
click at [366, 233] on button "Add Exemption" at bounding box center [369, 235] width 62 height 17
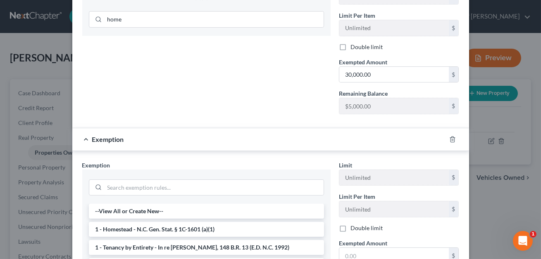
scroll to position [364, 0]
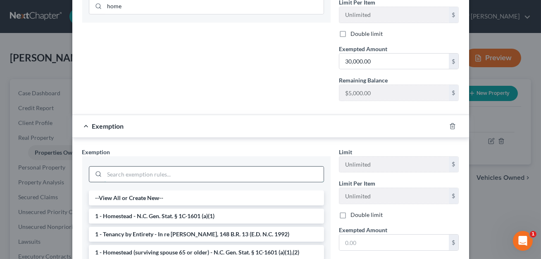
click at [123, 175] on input "search" at bounding box center [214, 175] width 219 height 16
type input "y"
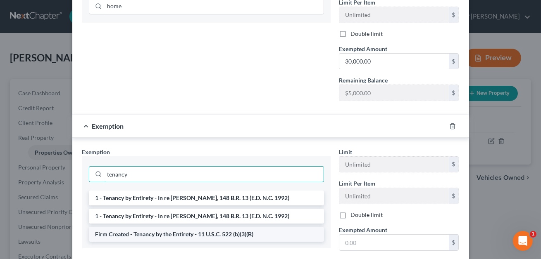
type input "tenancy"
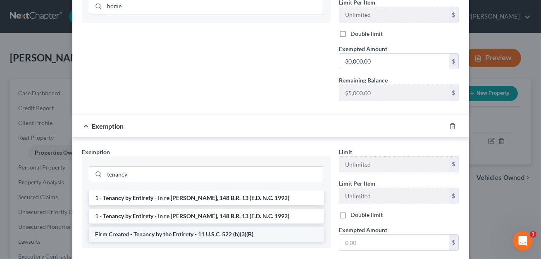
click at [140, 233] on li "Firm Created - Tenancy by the Entirety - 11 U.S.C. 522 (b)(3)(B)" at bounding box center [206, 234] width 235 height 15
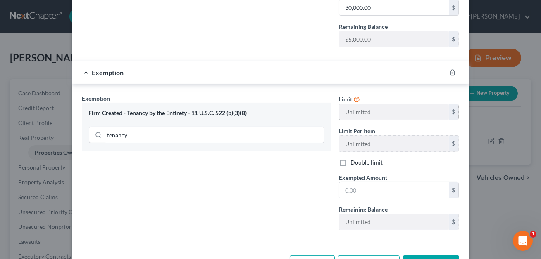
scroll to position [446, 0]
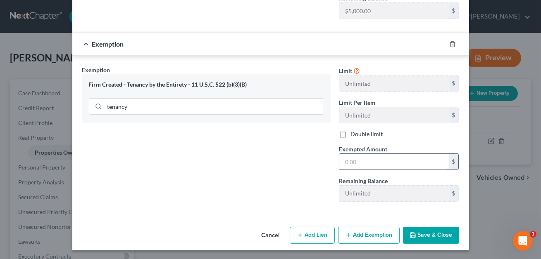
click at [347, 162] on input "text" at bounding box center [393, 162] width 109 height 16
type input "114,895.24"
click at [429, 238] on button "Save & Close" at bounding box center [431, 235] width 56 height 17
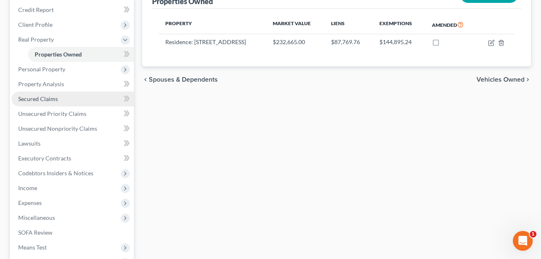
scroll to position [116, 0]
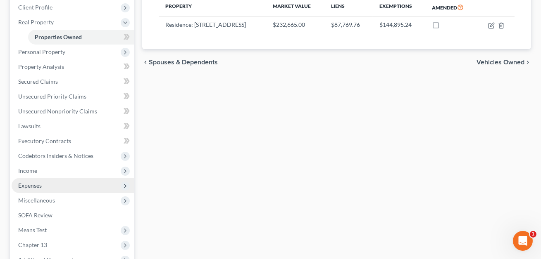
click at [40, 185] on span "Expenses" at bounding box center [30, 185] width 24 height 7
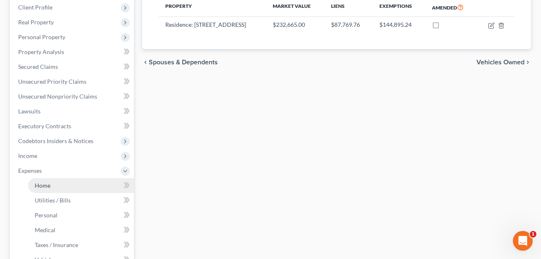
click at [41, 185] on span "Home" at bounding box center [43, 185] width 16 height 7
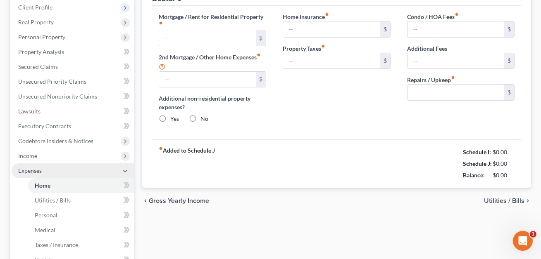
type input "0.00"
radio input "true"
type input "0.00"
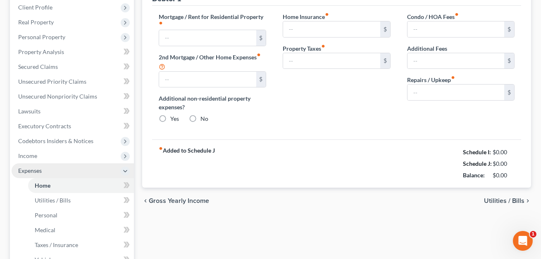
type input "0.00"
type input "50.00"
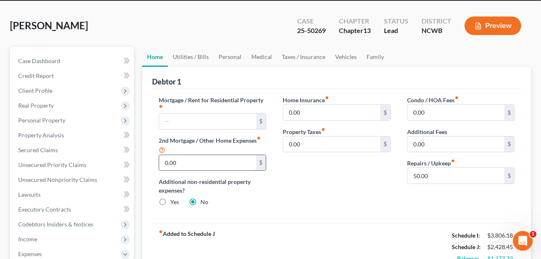
scroll to position [34, 0]
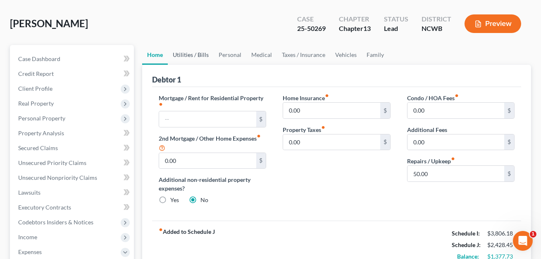
click at [188, 55] on link "Utilities / Bills" at bounding box center [191, 55] width 46 height 20
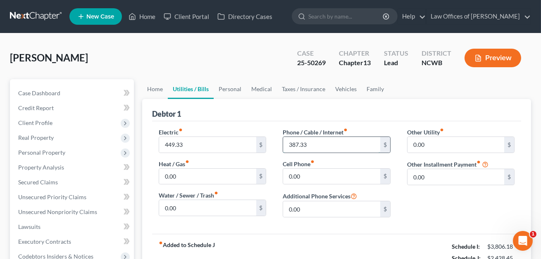
click at [314, 144] on input "387.33" at bounding box center [331, 145] width 97 height 16
type input "342.46"
click at [428, 147] on input "0.00" at bounding box center [455, 145] width 97 height 16
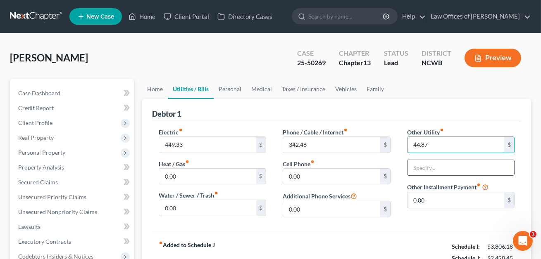
type input "44.87"
click at [430, 165] on input "text" at bounding box center [460, 168] width 107 height 16
type input "Streaming Services"
click at [229, 86] on link "Personal" at bounding box center [230, 89] width 33 height 20
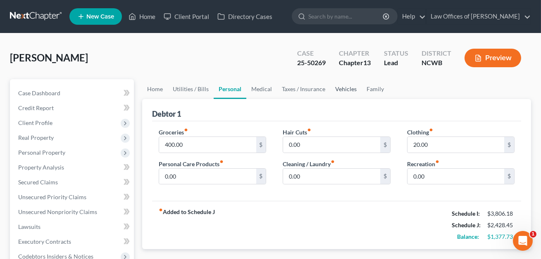
click at [344, 89] on link "Vehicles" at bounding box center [345, 89] width 31 height 20
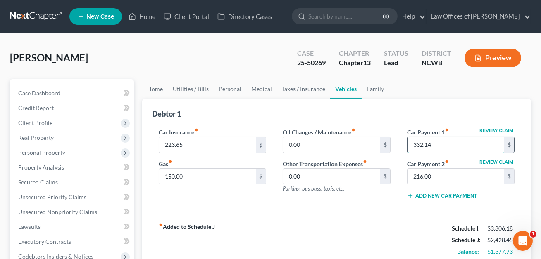
click at [433, 146] on input "332.14" at bounding box center [455, 145] width 97 height 16
click at [435, 171] on input "216.00" at bounding box center [455, 177] width 97 height 16
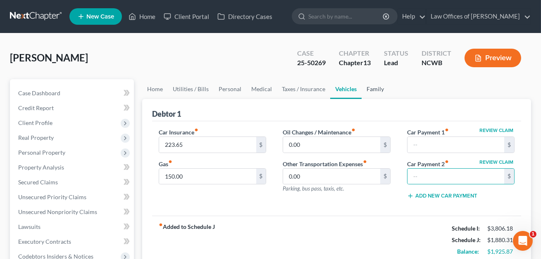
click at [372, 88] on link "Family" at bounding box center [374, 89] width 27 height 20
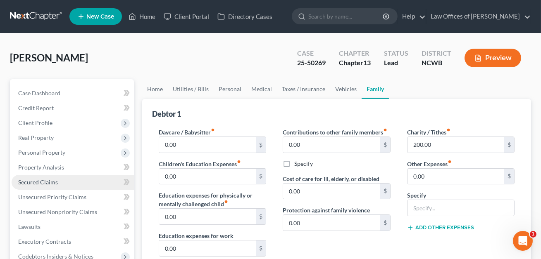
click at [45, 180] on span "Secured Claims" at bounding box center [38, 182] width 40 height 7
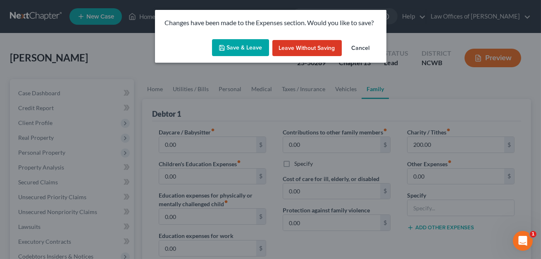
click at [229, 44] on button "Save & Leave" at bounding box center [240, 47] width 57 height 17
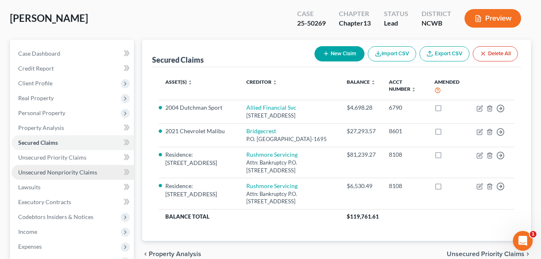
scroll to position [40, 0]
click at [45, 171] on span "Unsecured Nonpriority Claims" at bounding box center [57, 172] width 79 height 7
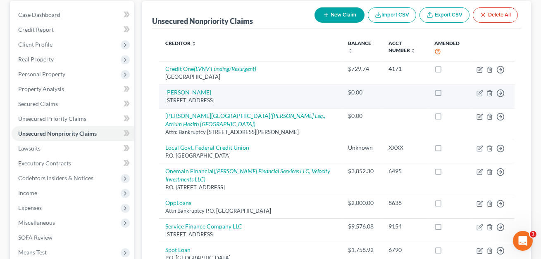
scroll to position [116, 0]
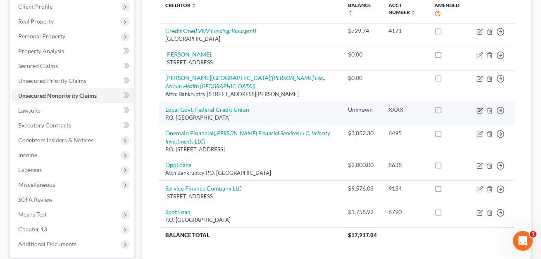
click at [478, 109] on icon "button" at bounding box center [479, 110] width 7 height 7
select select "28"
select select "4"
select select "0"
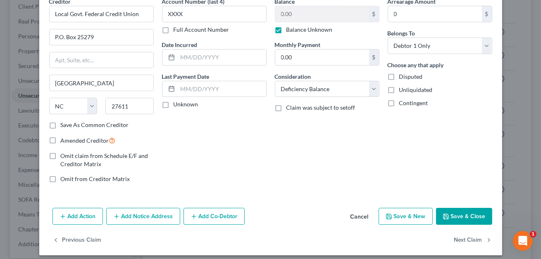
scroll to position [46, 0]
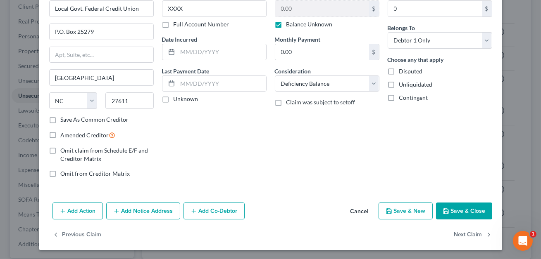
click at [457, 210] on button "Save & Close" at bounding box center [464, 211] width 56 height 17
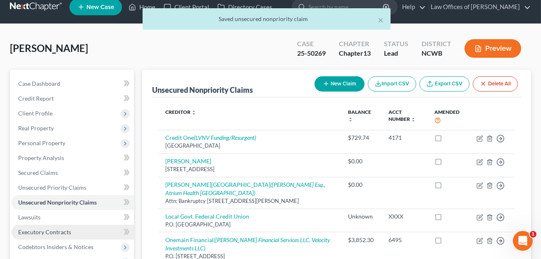
scroll to position [0, 0]
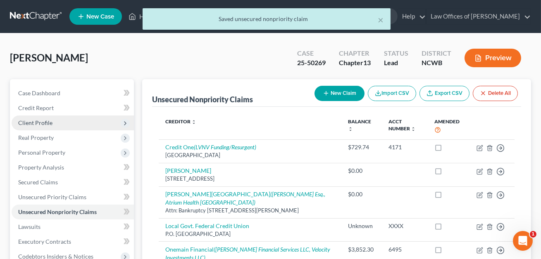
click at [40, 121] on span "Client Profile" at bounding box center [35, 122] width 34 height 7
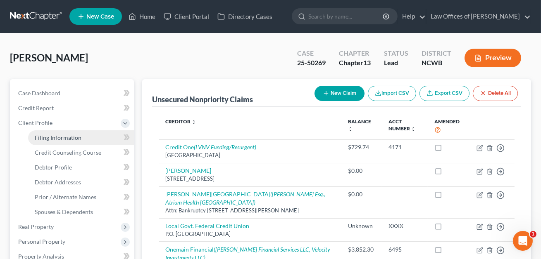
click at [44, 138] on span "Filing Information" at bounding box center [58, 137] width 47 height 7
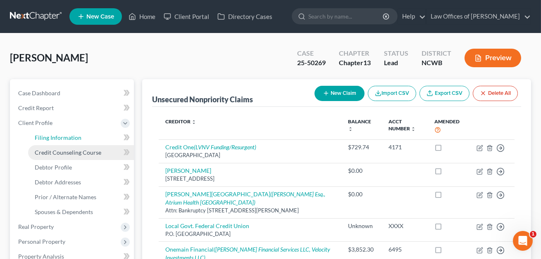
select select "1"
select select "0"
select select "3"
select select "28"
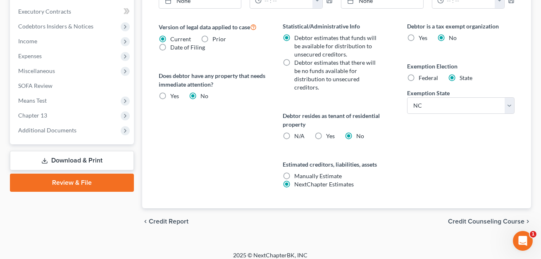
scroll to position [325, 0]
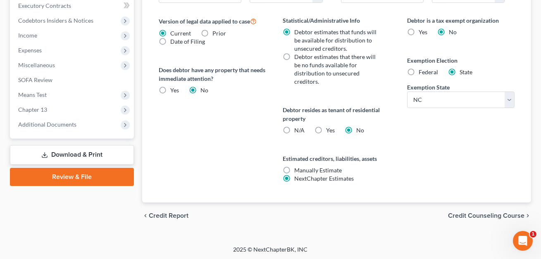
click at [80, 152] on link "Download & Print" at bounding box center [72, 154] width 124 height 19
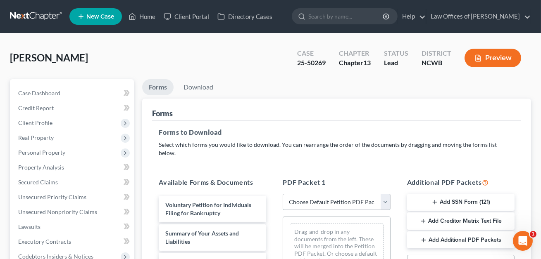
click at [324, 194] on select "Choose Default Petition PDF Packet Complete Bankruptcy Petition (all forms and …" at bounding box center [336, 202] width 107 height 17
select select "0"
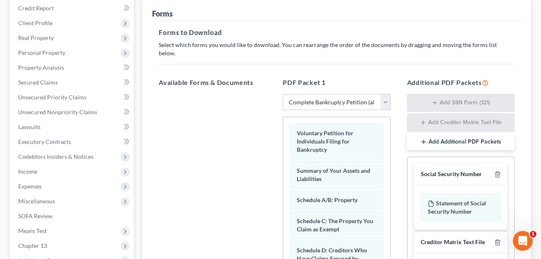
scroll to position [132, 0]
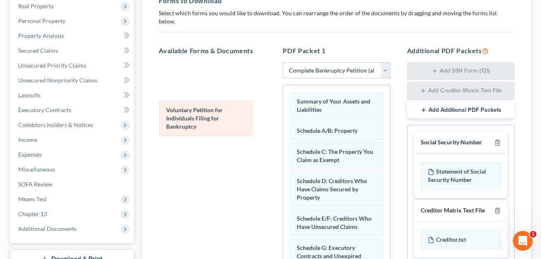
drag, startPoint x: 325, startPoint y: 102, endPoint x: 195, endPoint y: 119, distance: 131.7
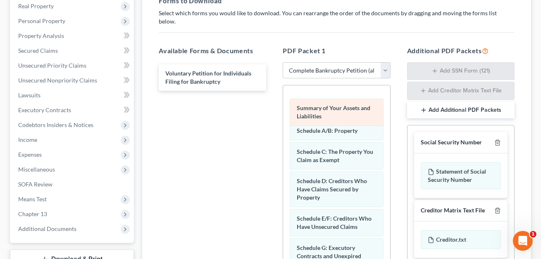
drag, startPoint x: 326, startPoint y: 95, endPoint x: 328, endPoint y: 220, distance: 125.6
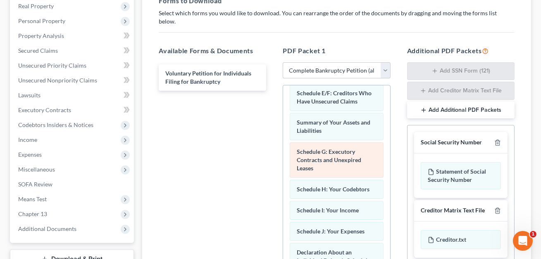
scroll to position [100, 0]
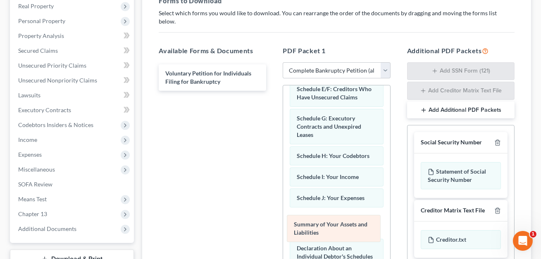
drag, startPoint x: 325, startPoint y: 108, endPoint x: 323, endPoint y: 224, distance: 115.7
click at [323, 224] on div "Summary of Your Assets and Liabilities Schedule A/B: Property Schedule C: The P…" at bounding box center [336, 240] width 107 height 511
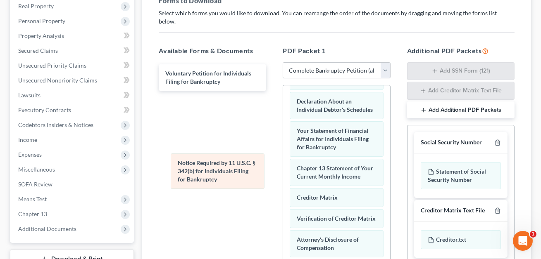
scroll to position [246, 0]
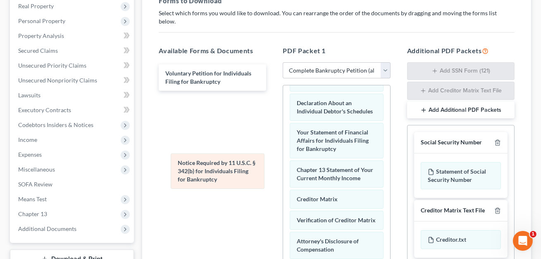
drag, startPoint x: 316, startPoint y: 199, endPoint x: 166, endPoint y: 139, distance: 161.7
click at [283, 139] on div "Notice Required by 11 U.S.C. § 342(b) for Individuals Filing for Bankruptcy Sch…" at bounding box center [336, 77] width 107 height 474
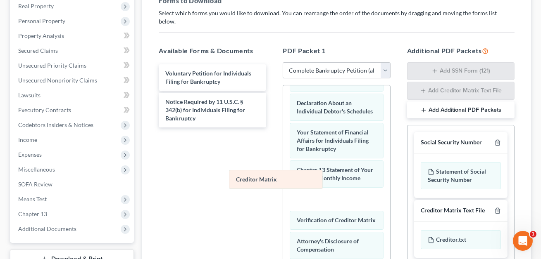
scroll to position [225, 0]
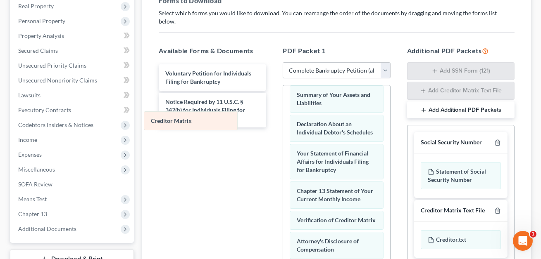
drag, startPoint x: 313, startPoint y: 189, endPoint x: 167, endPoint y: 120, distance: 161.7
click at [283, 120] on div "Creditor Matrix Schedule A/B: Property Schedule C: The Property You Claim as Ex…" at bounding box center [336, 87] width 107 height 453
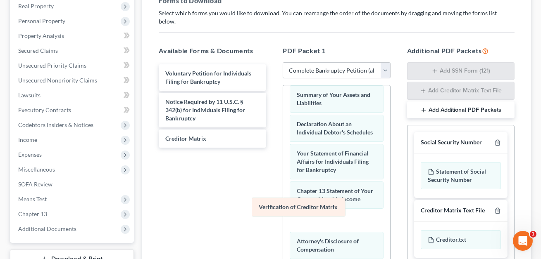
scroll to position [204, 0]
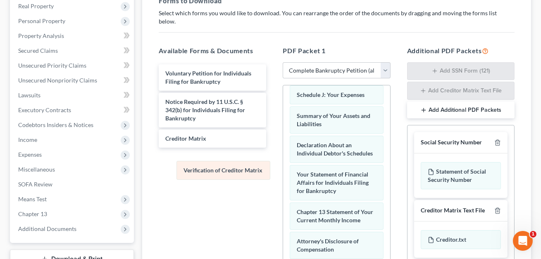
drag, startPoint x: 304, startPoint y: 213, endPoint x: 175, endPoint y: 148, distance: 144.3
click at [283, 148] on div "Verification of Creditor Matrix Schedule A/B: Property Schedule C: The Property…" at bounding box center [336, 98] width 107 height 432
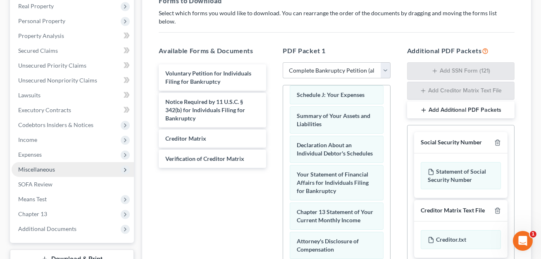
click at [35, 169] on span "Miscellaneous" at bounding box center [36, 169] width 37 height 7
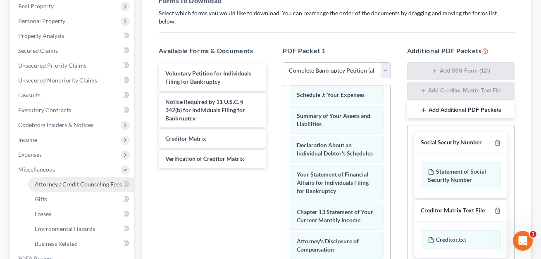
click at [50, 182] on span "Attorney / Credit Counseling Fees" at bounding box center [78, 184] width 87 height 7
select select "0"
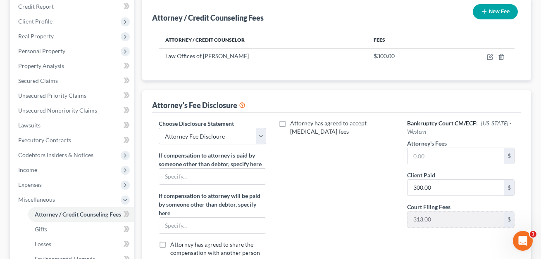
scroll to position [112, 0]
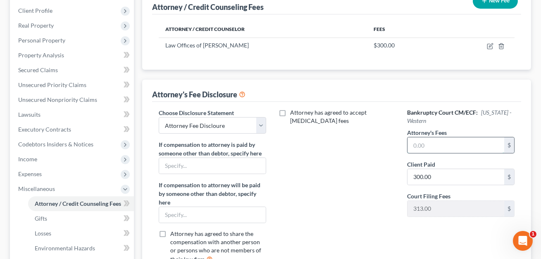
click at [420, 146] on input "text" at bounding box center [455, 146] width 97 height 16
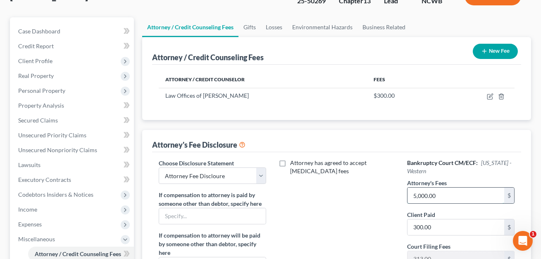
scroll to position [60, 0]
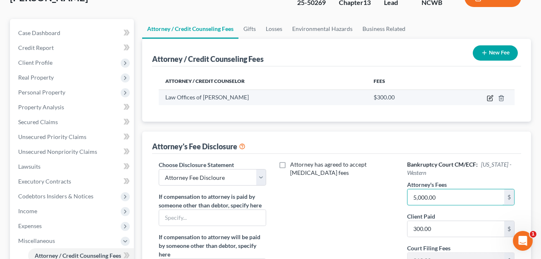
type input "5,000.00"
click at [492, 98] on icon "button" at bounding box center [490, 98] width 7 height 7
select select "28"
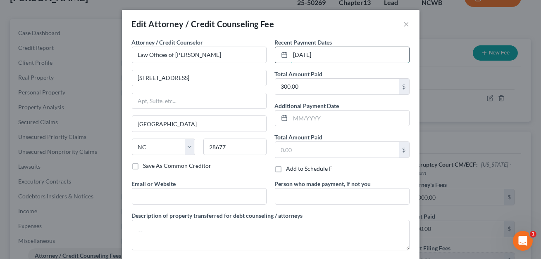
click at [311, 54] on input "[DATE]" at bounding box center [349, 55] width 119 height 16
type input "08/2025"
click at [306, 83] on input "300.00" at bounding box center [337, 87] width 124 height 16
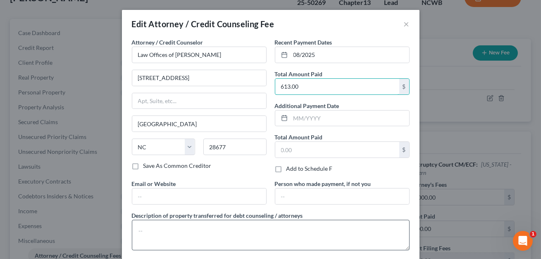
type input "613.00"
click at [155, 233] on textarea at bounding box center [271, 235] width 278 height 31
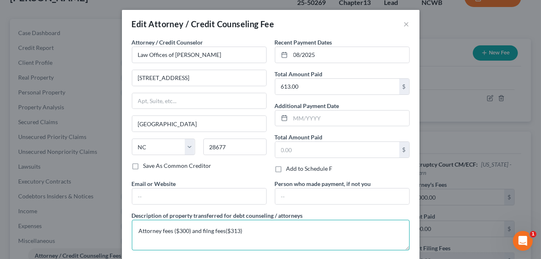
click at [207, 231] on textarea "Attorney fees ($300) and filng fees($313)" at bounding box center [271, 235] width 278 height 31
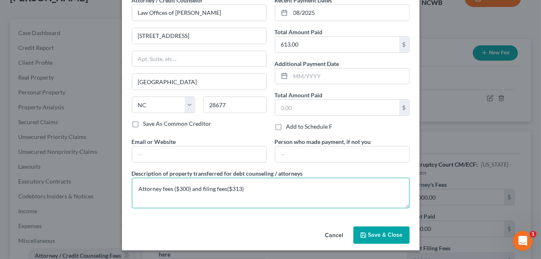
type textarea "Attorney fees ($300) and filing fees($313)"
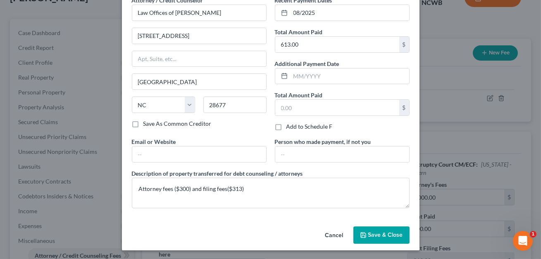
click at [378, 235] on span "Save & Close" at bounding box center [385, 235] width 35 height 7
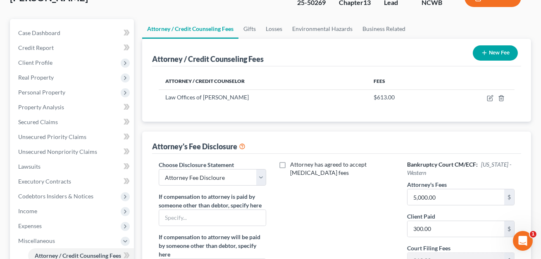
click at [495, 55] on button "New Fee" at bounding box center [495, 52] width 45 height 15
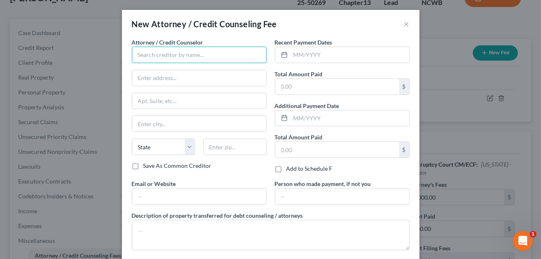
click at [164, 50] on input "text" at bounding box center [199, 55] width 135 height 17
click at [167, 56] on input "Buttefly Fiancnial Education" at bounding box center [199, 55] width 135 height 17
click at [152, 58] on input "Buttefly Financial Education" at bounding box center [199, 55] width 135 height 17
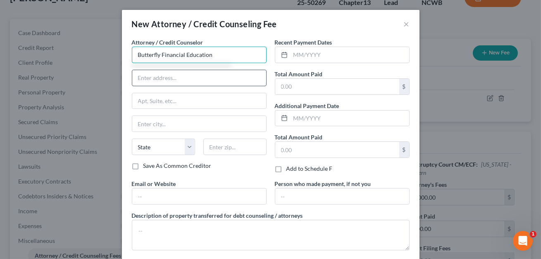
type input "Butterfly Financial Education"
click at [154, 79] on input "text" at bounding box center [199, 78] width 134 height 16
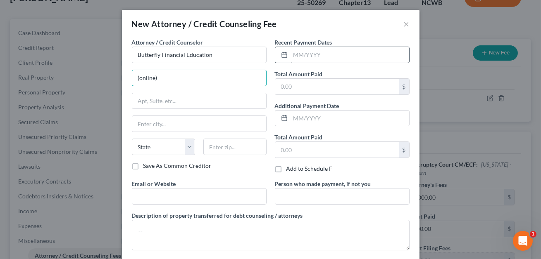
type input "(online)"
click at [305, 56] on input "text" at bounding box center [349, 55] width 119 height 16
type input "08/2025"
click at [290, 90] on input "text" at bounding box center [337, 87] width 124 height 16
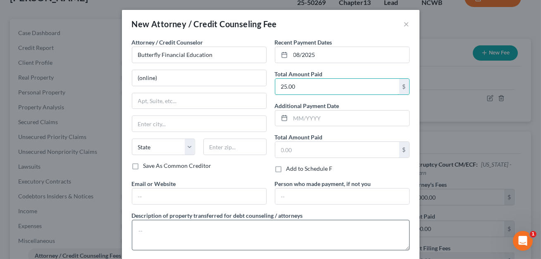
type input "25.00"
click at [163, 231] on textarea at bounding box center [271, 235] width 278 height 31
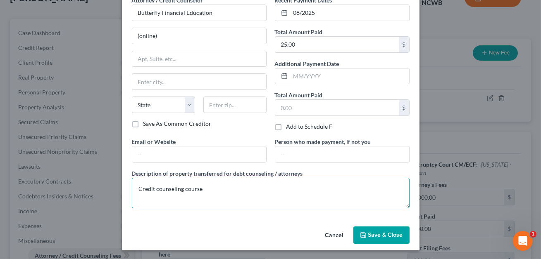
type textarea "Credit counseling course"
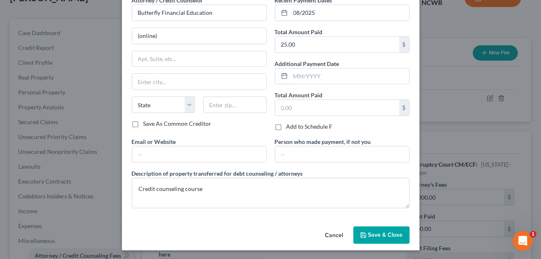
click at [372, 230] on button "Save & Close" at bounding box center [381, 235] width 56 height 17
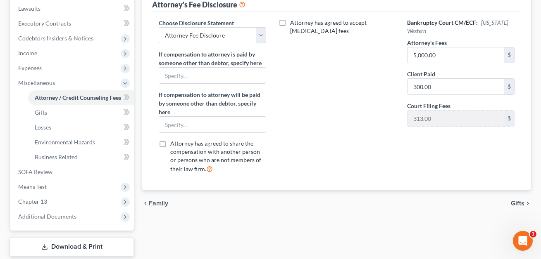
scroll to position [268, 0]
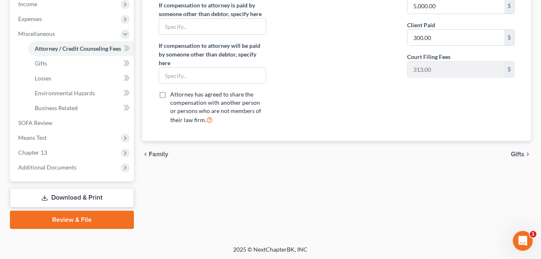
click at [107, 200] on link "Download & Print" at bounding box center [72, 197] width 124 height 19
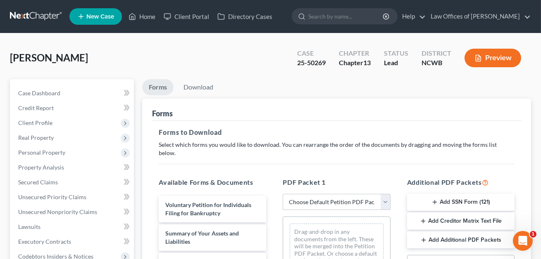
click at [327, 194] on select "Choose Default Petition PDF Packet Complete Bankruptcy Petition (all forms and …" at bounding box center [336, 202] width 107 height 17
select select "0"
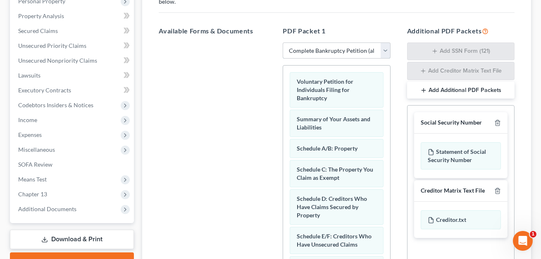
scroll to position [166, 0]
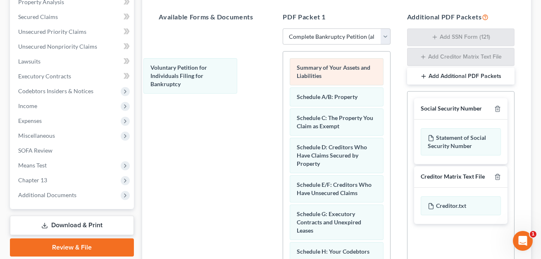
drag, startPoint x: 337, startPoint y: 67, endPoint x: 343, endPoint y: 55, distance: 13.3
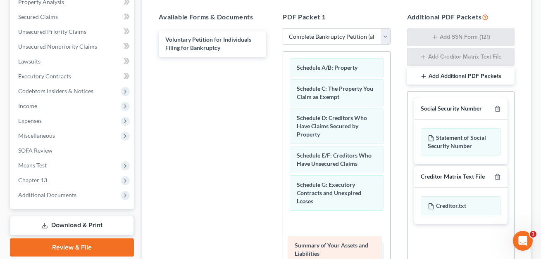
drag, startPoint x: 358, startPoint y: 54, endPoint x: 355, endPoint y: 239, distance: 185.5
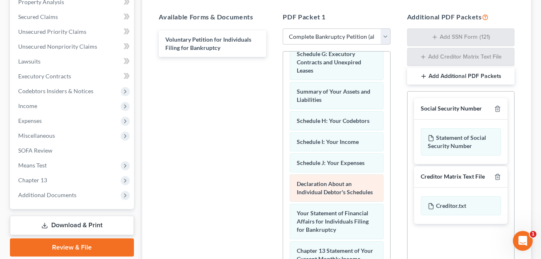
scroll to position [134, 0]
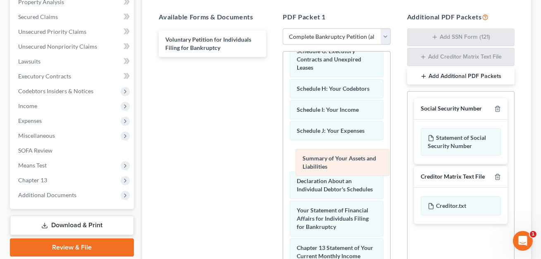
drag, startPoint x: 325, startPoint y: 82, endPoint x: 330, endPoint y: 157, distance: 75.3
click at [330, 157] on div "Summary of Your Assets and Liabilities Schedule A/B: Property Schedule C: The P…" at bounding box center [336, 173] width 107 height 511
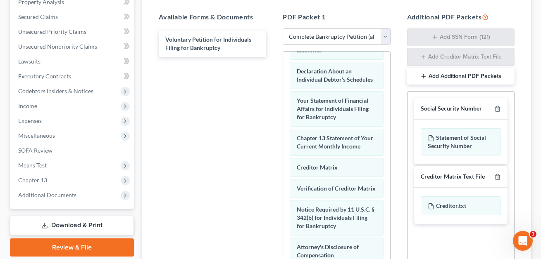
scroll to position [254, 0]
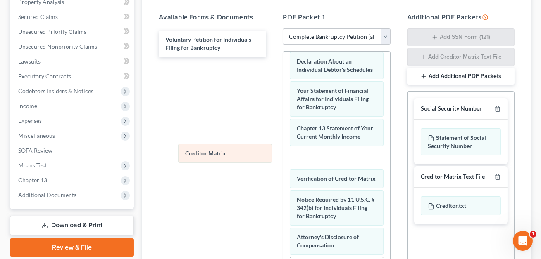
drag, startPoint x: 329, startPoint y: 149, endPoint x: 177, endPoint y: 164, distance: 152.8
click at [283, 165] on div "Creditor Matrix Schedule A/B: Property Schedule C: The Property You Claim as Ex…" at bounding box center [336, 53] width 107 height 511
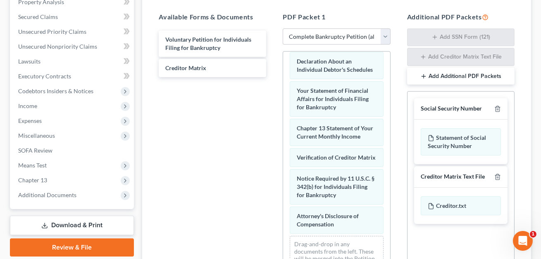
scroll to position [241, 0]
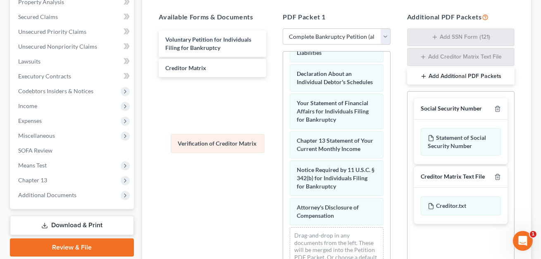
drag, startPoint x: 308, startPoint y: 147, endPoint x: 187, endPoint y: 142, distance: 121.2
click at [283, 142] on div "Verification of Creditor Matrix Schedule A/B: Property Schedule C: The Property…" at bounding box center [336, 44] width 107 height 469
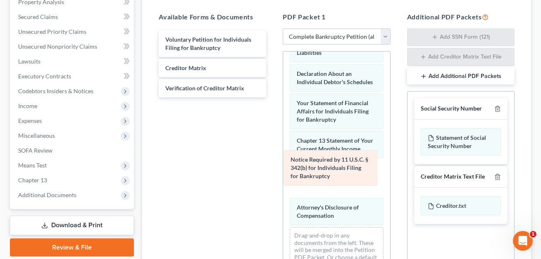
scroll to position [204, 0]
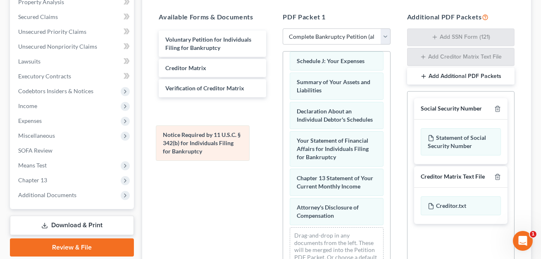
drag, startPoint x: 304, startPoint y: 162, endPoint x: 166, endPoint y: 128, distance: 142.2
click at [283, 128] on div "Notice Required by 11 U.S.C. § 342(b) for Individuals Filing for Bankruptcy Sch…" at bounding box center [336, 64] width 107 height 432
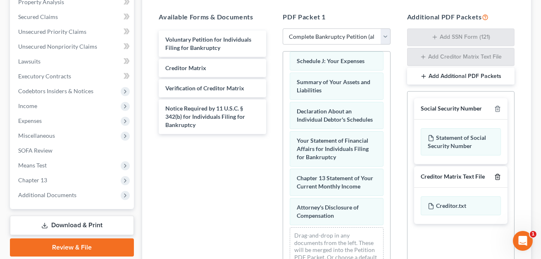
click at [498, 177] on line "button" at bounding box center [498, 178] width 0 height 2
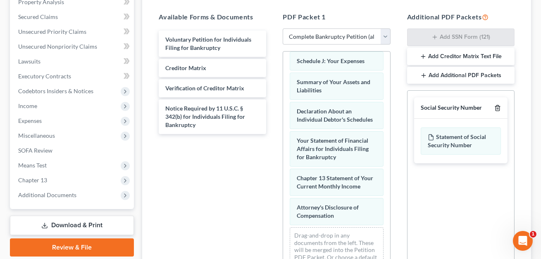
click at [497, 108] on line "button" at bounding box center [497, 109] width 0 height 2
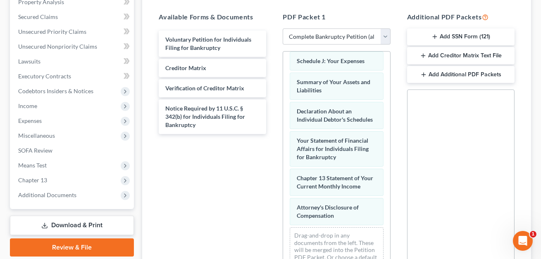
scroll to position [250, 0]
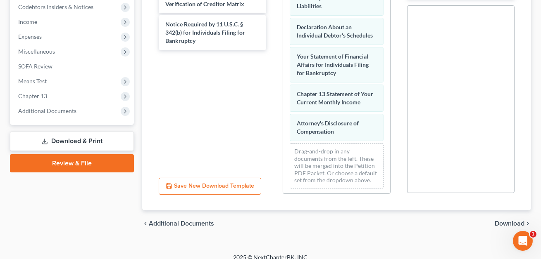
click at [504, 221] on span "Download" at bounding box center [509, 224] width 30 height 7
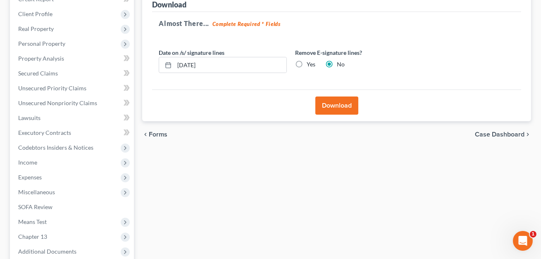
scroll to position [90, 0]
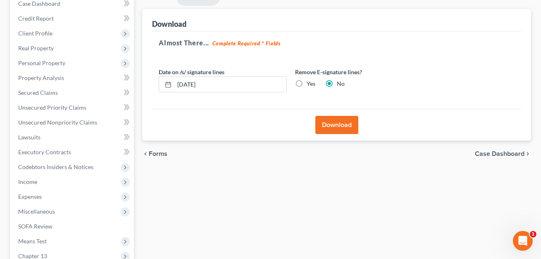
click at [306, 82] on label "Yes" at bounding box center [310, 84] width 9 height 8
click at [310, 82] on input "Yes" at bounding box center [312, 82] width 5 height 5
radio input "true"
radio input "false"
drag, startPoint x: 229, startPoint y: 85, endPoint x: 159, endPoint y: 77, distance: 70.7
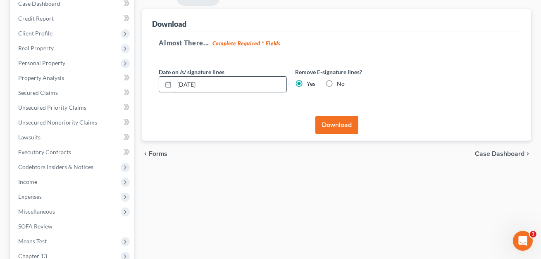
click at [159, 77] on div "[DATE]" at bounding box center [223, 84] width 128 height 17
click at [340, 126] on button "Download" at bounding box center [336, 125] width 43 height 18
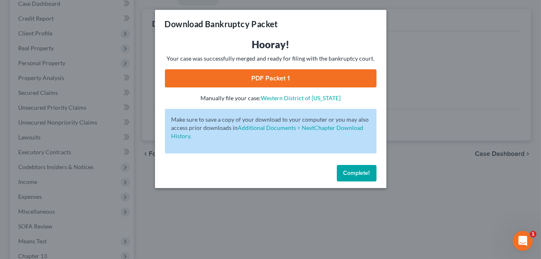
click at [282, 75] on link "PDF Packet 1" at bounding box center [270, 78] width 211 height 18
